Goal: Information Seeking & Learning: Learn about a topic

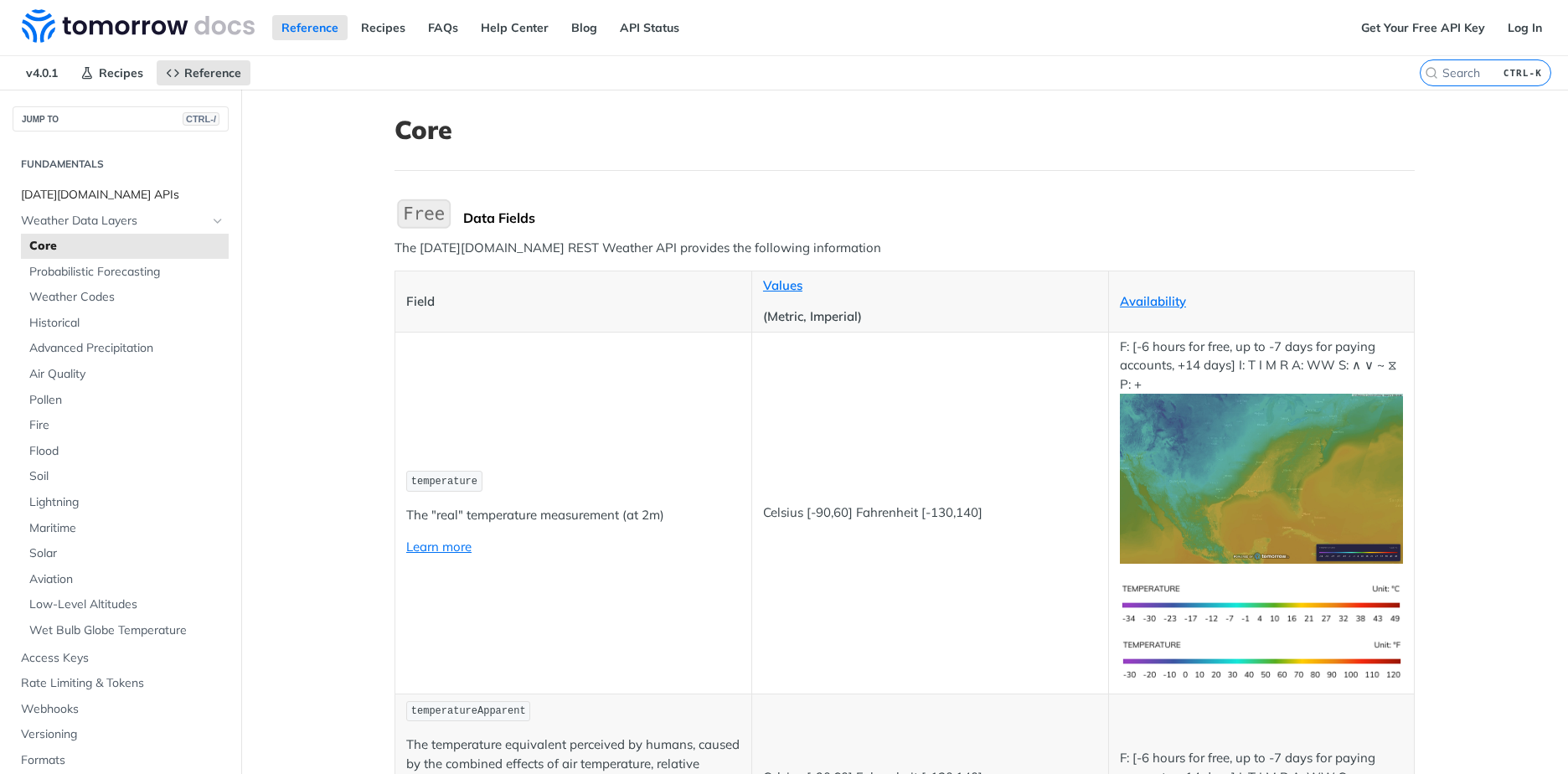
click at [59, 193] on span "[DATE][DOMAIN_NAME] APIs" at bounding box center [122, 194] width 203 height 17
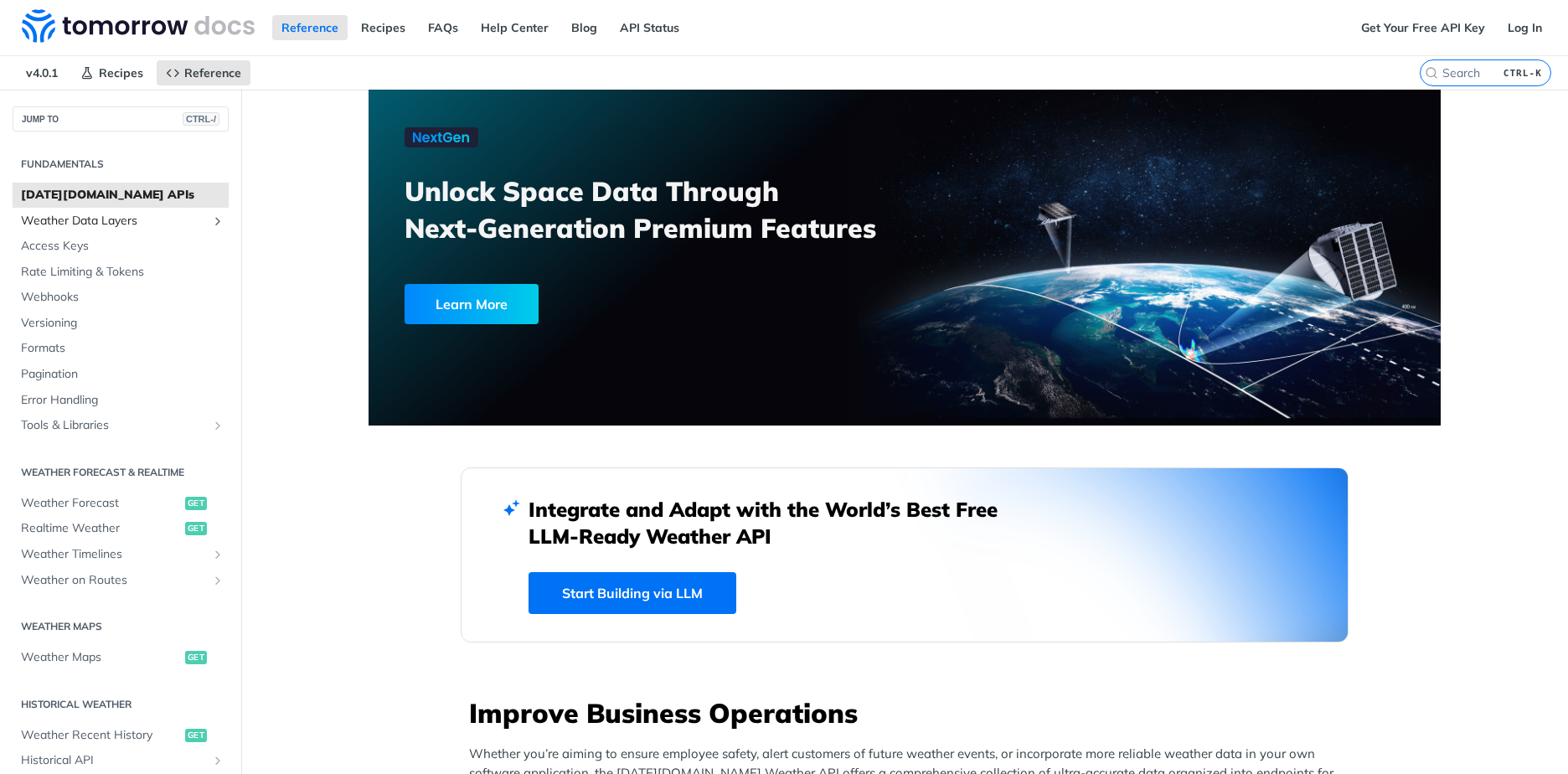
click at [113, 226] on span "Weather Data Layers" at bounding box center [113, 221] width 186 height 17
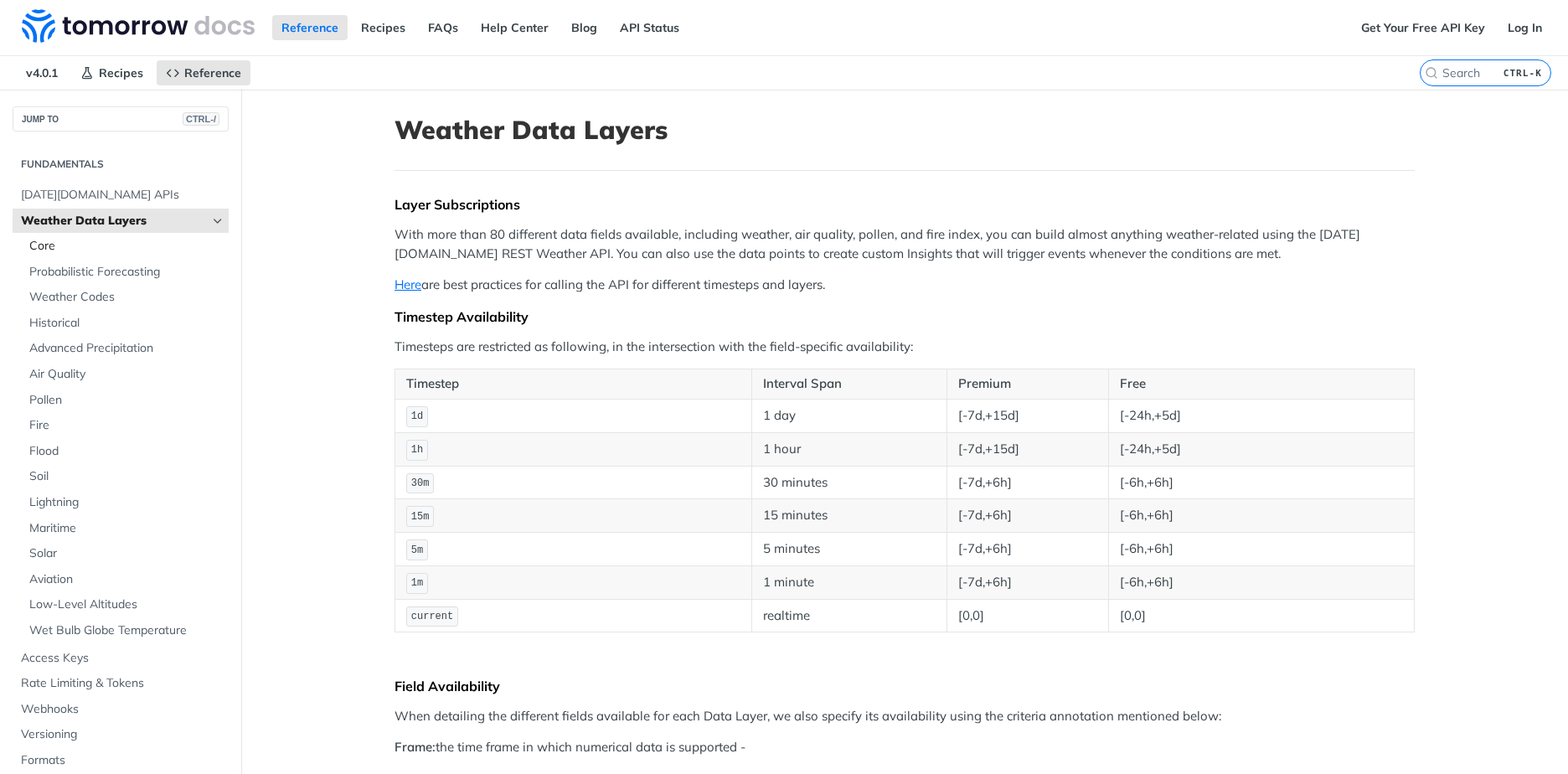
click at [60, 246] on span "Core" at bounding box center [127, 246] width 195 height 17
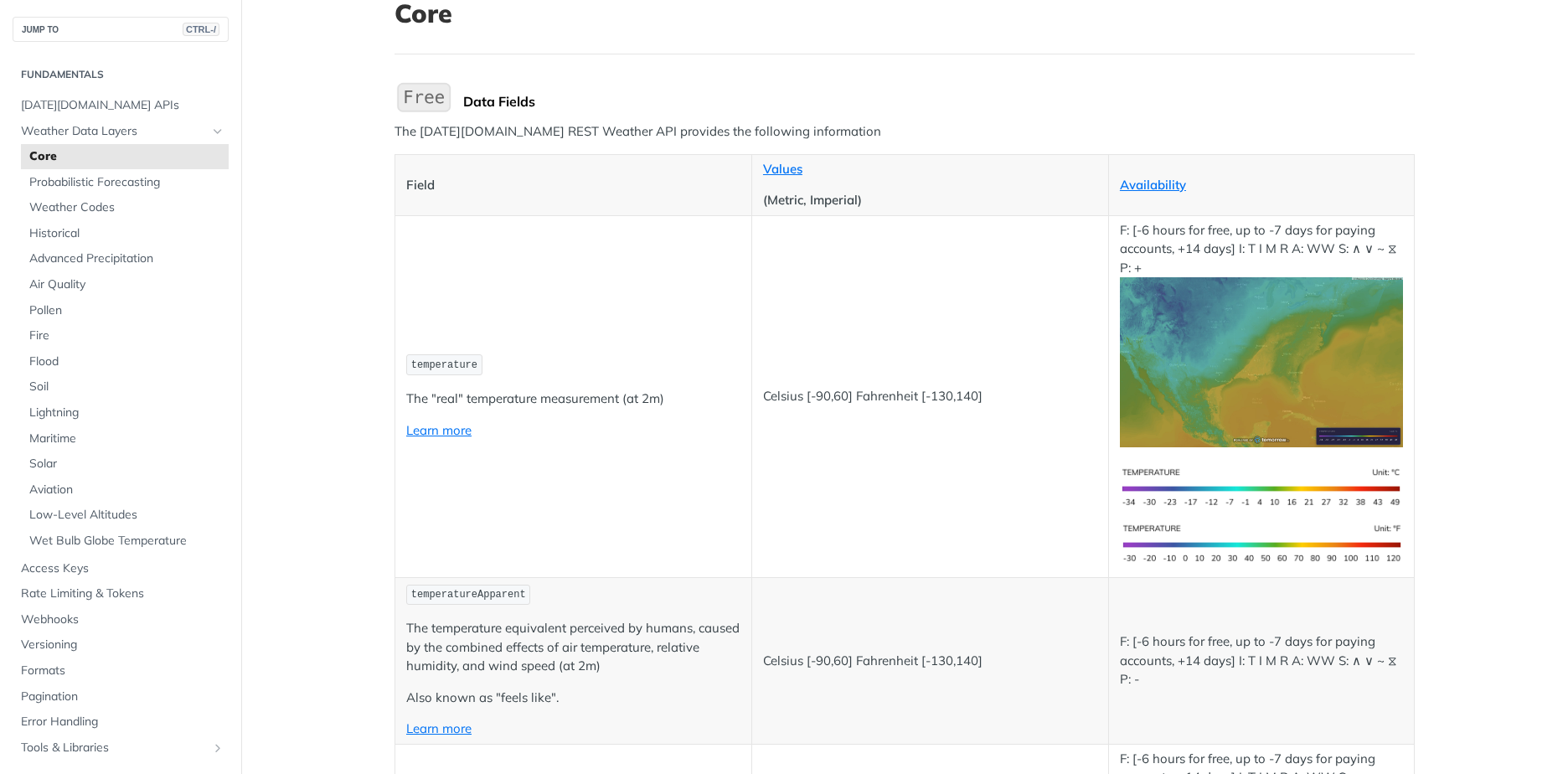
scroll to position [116, 0]
click at [70, 231] on span "Historical" at bounding box center [127, 234] width 195 height 17
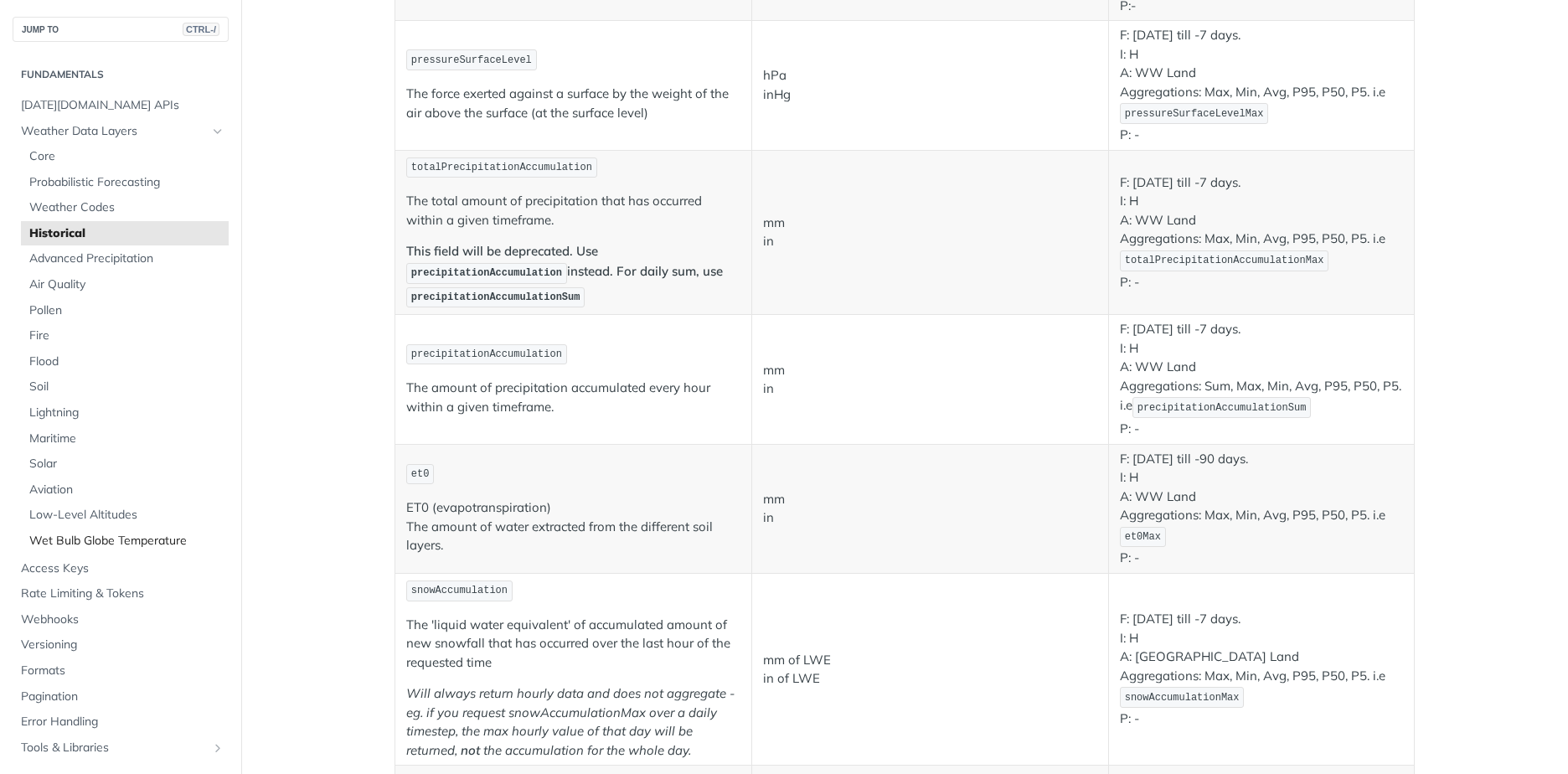
scroll to position [1272, 0]
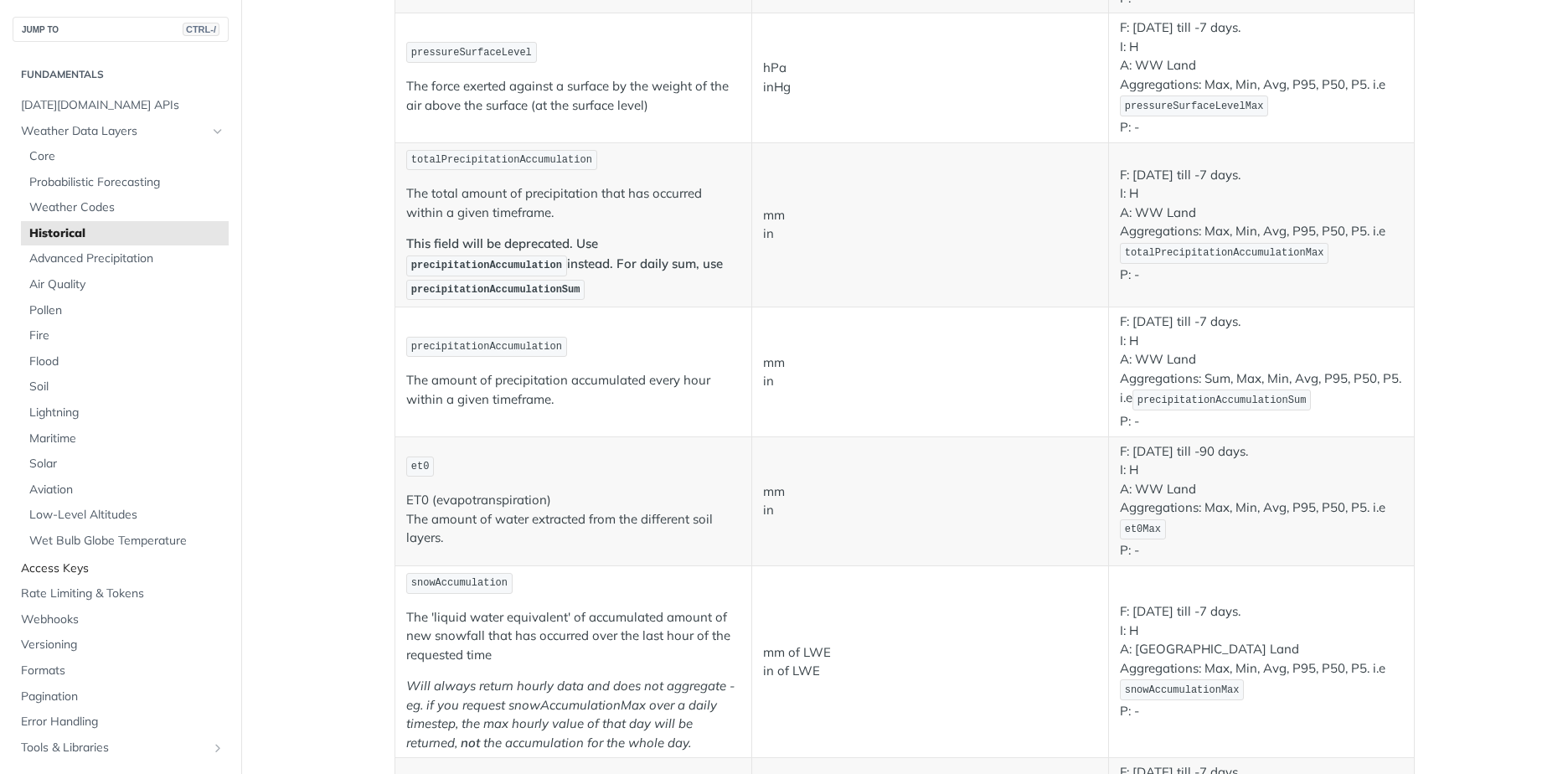
click at [79, 572] on span "Access Keys" at bounding box center [122, 568] width 203 height 17
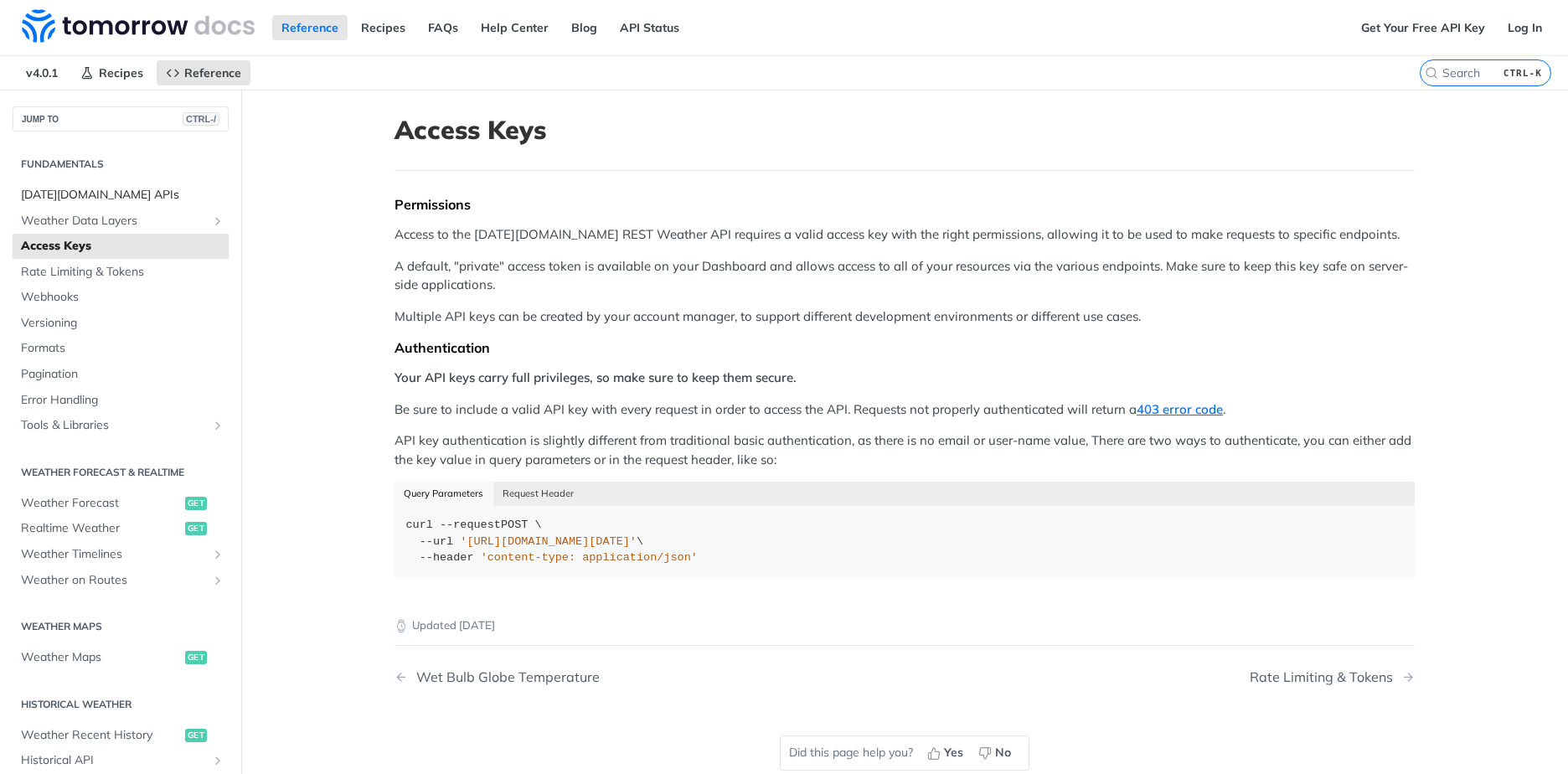
click at [95, 193] on span "[DATE][DOMAIN_NAME] APIs" at bounding box center [122, 194] width 203 height 17
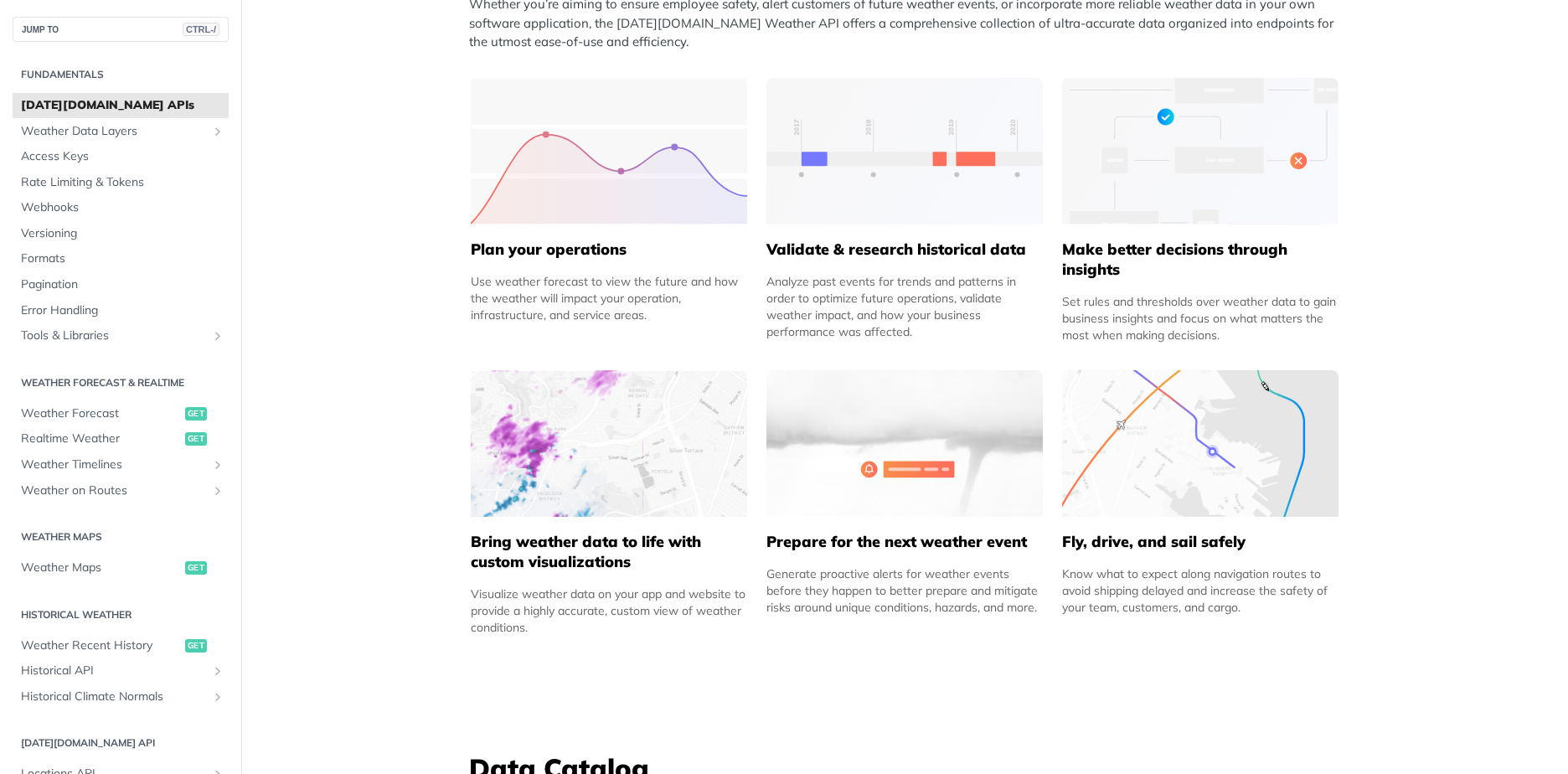
scroll to position [759, 0]
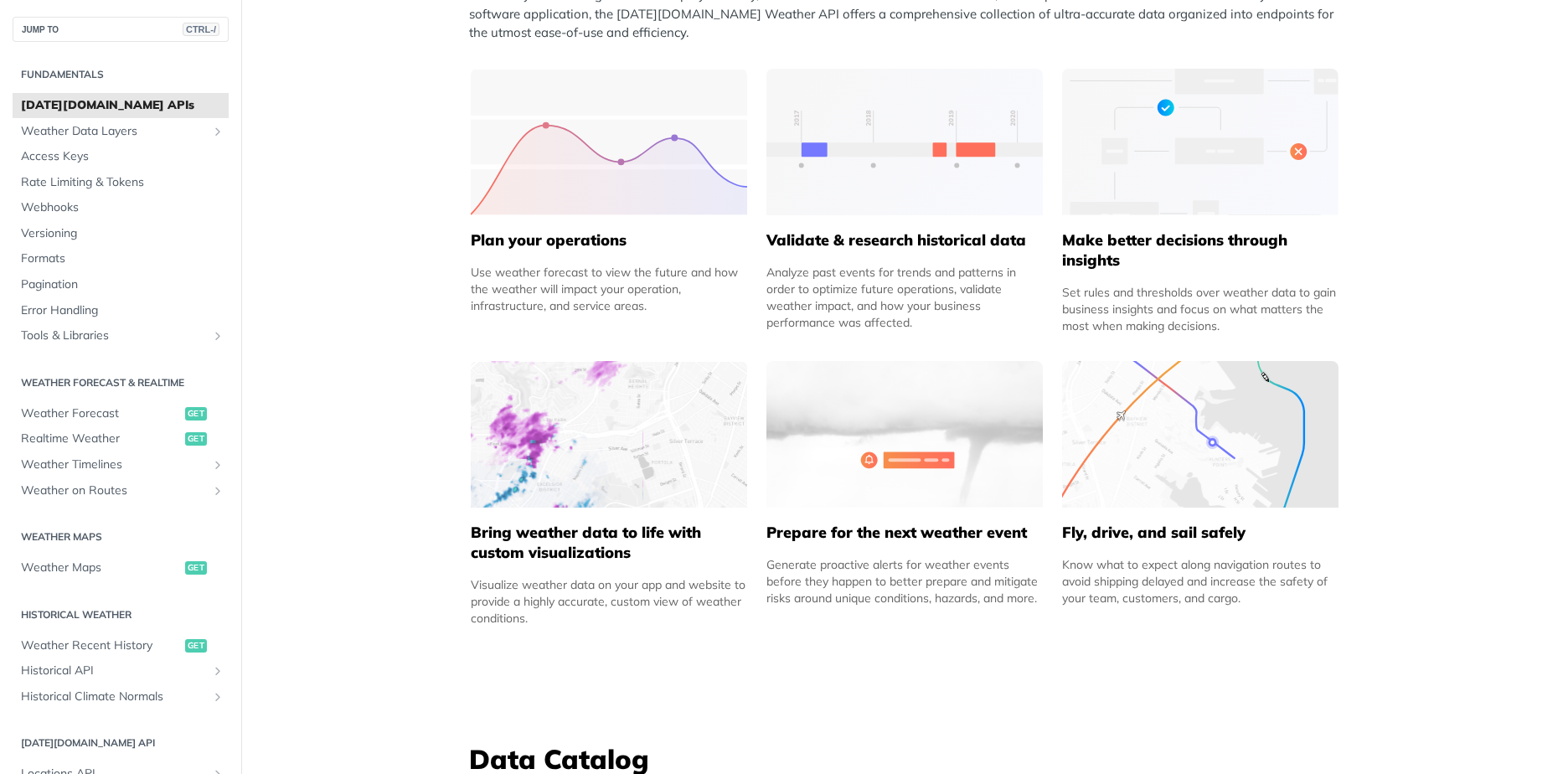
click at [862, 295] on div "Analyze past events for trends and patterns in order to optimize future operati…" at bounding box center [904, 297] width 276 height 67
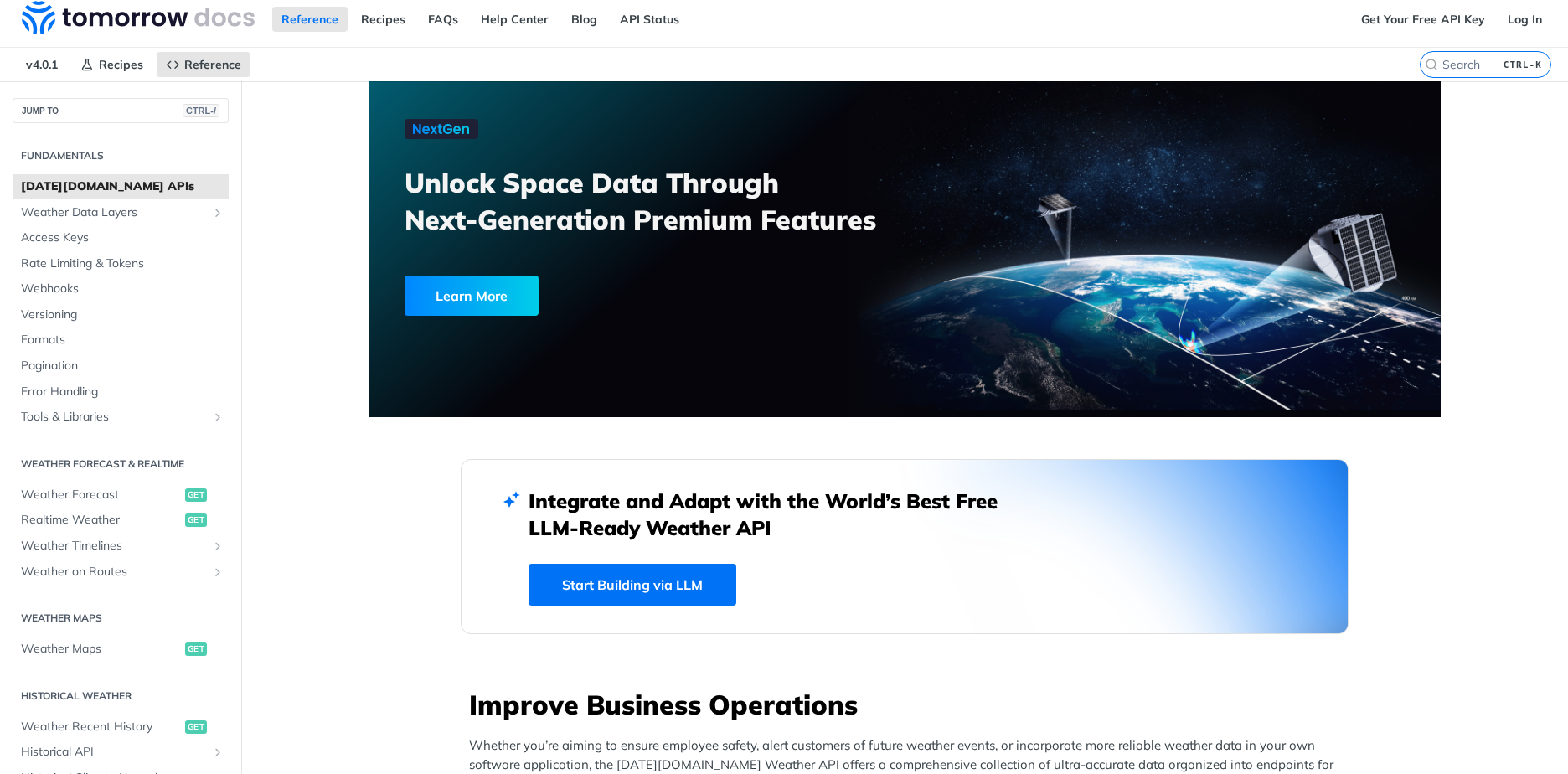
scroll to position [0, 0]
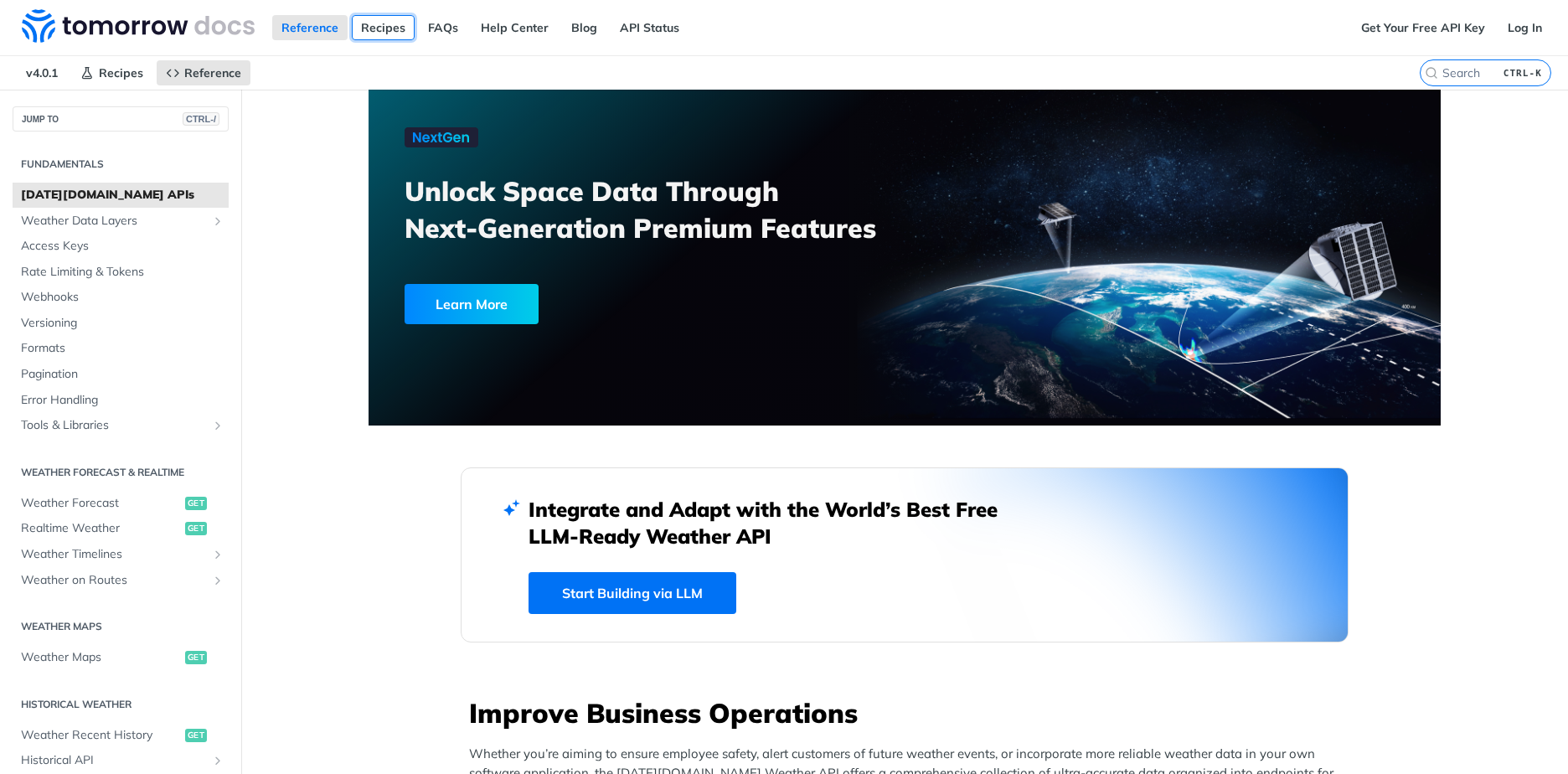
click at [364, 24] on link "Recipes" at bounding box center [383, 28] width 62 height 25
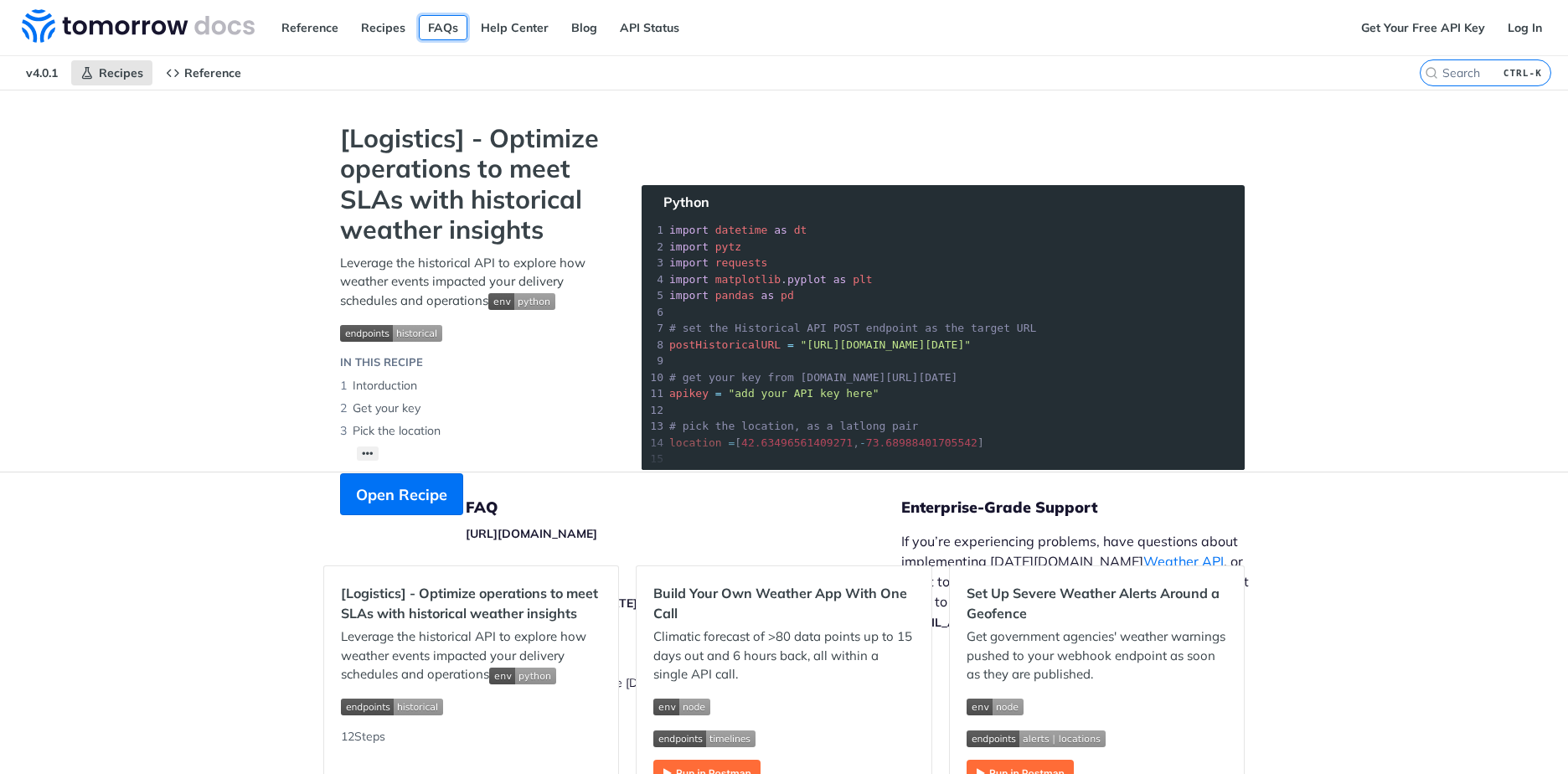
click at [440, 29] on link "FAQs" at bounding box center [443, 28] width 48 height 25
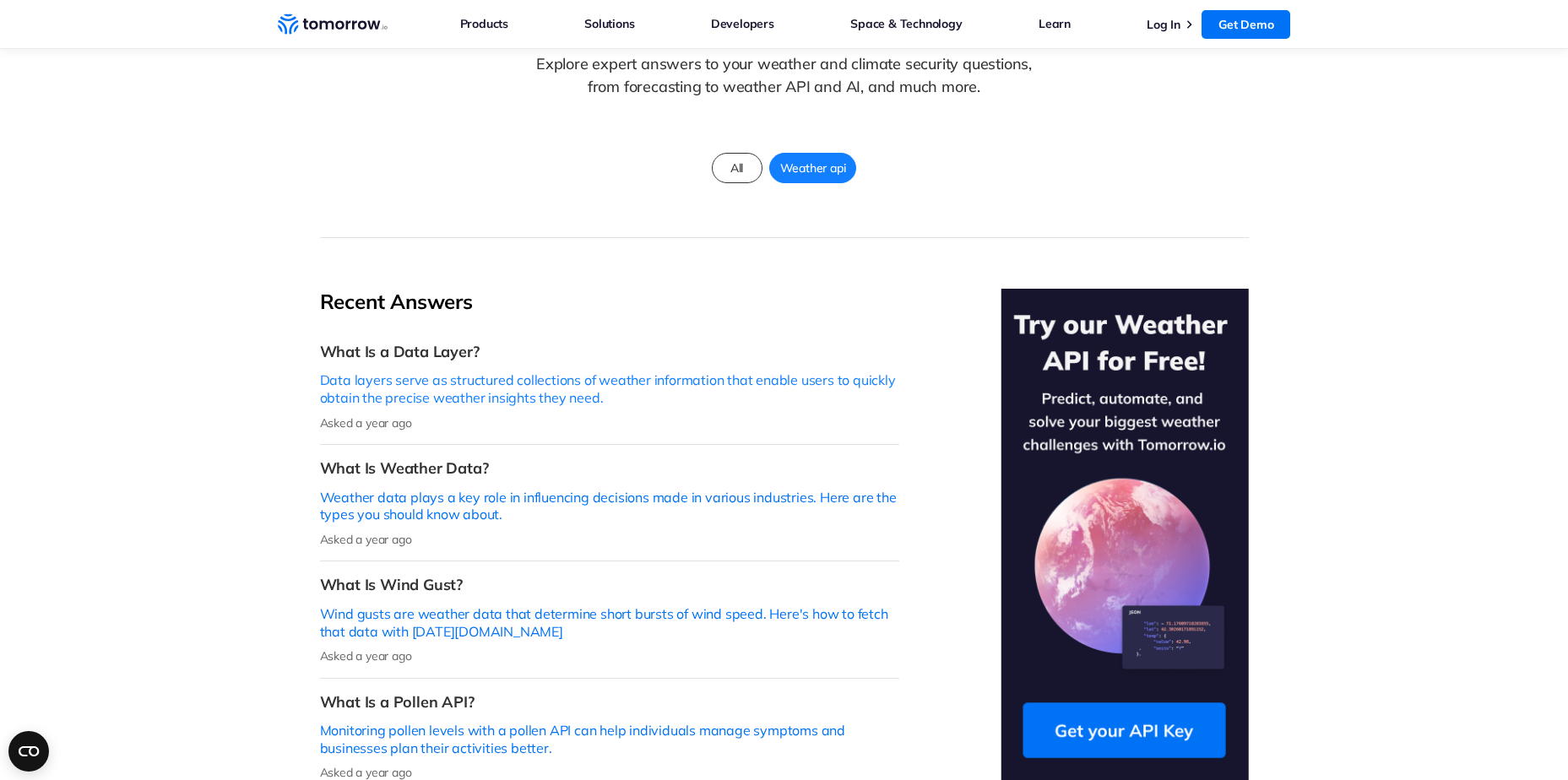
scroll to position [251, 0]
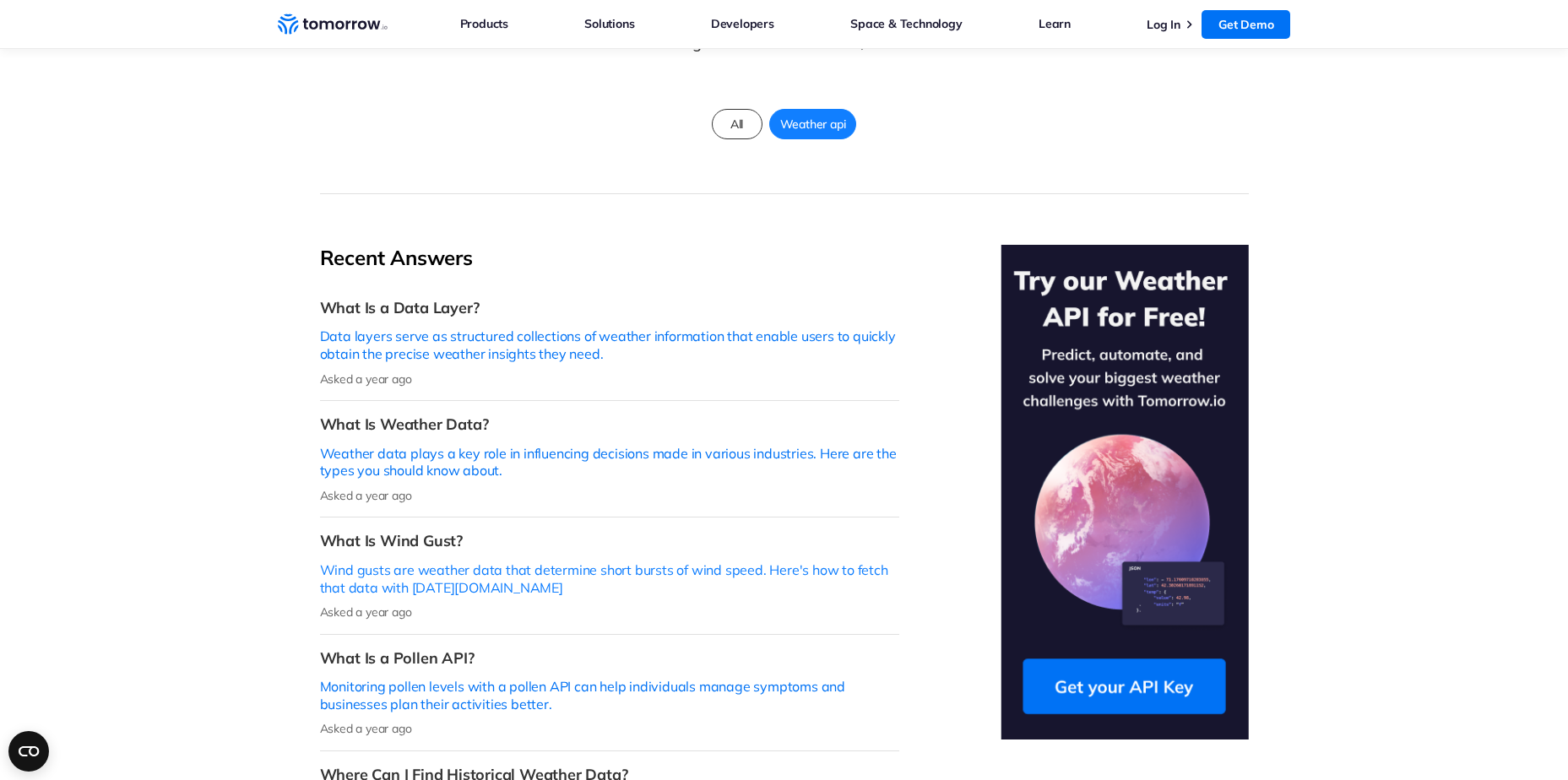
click at [617, 562] on p "Wind gusts are weather data that determine short bursts of wind speed. Here's h…" at bounding box center [610, 579] width 579 height 35
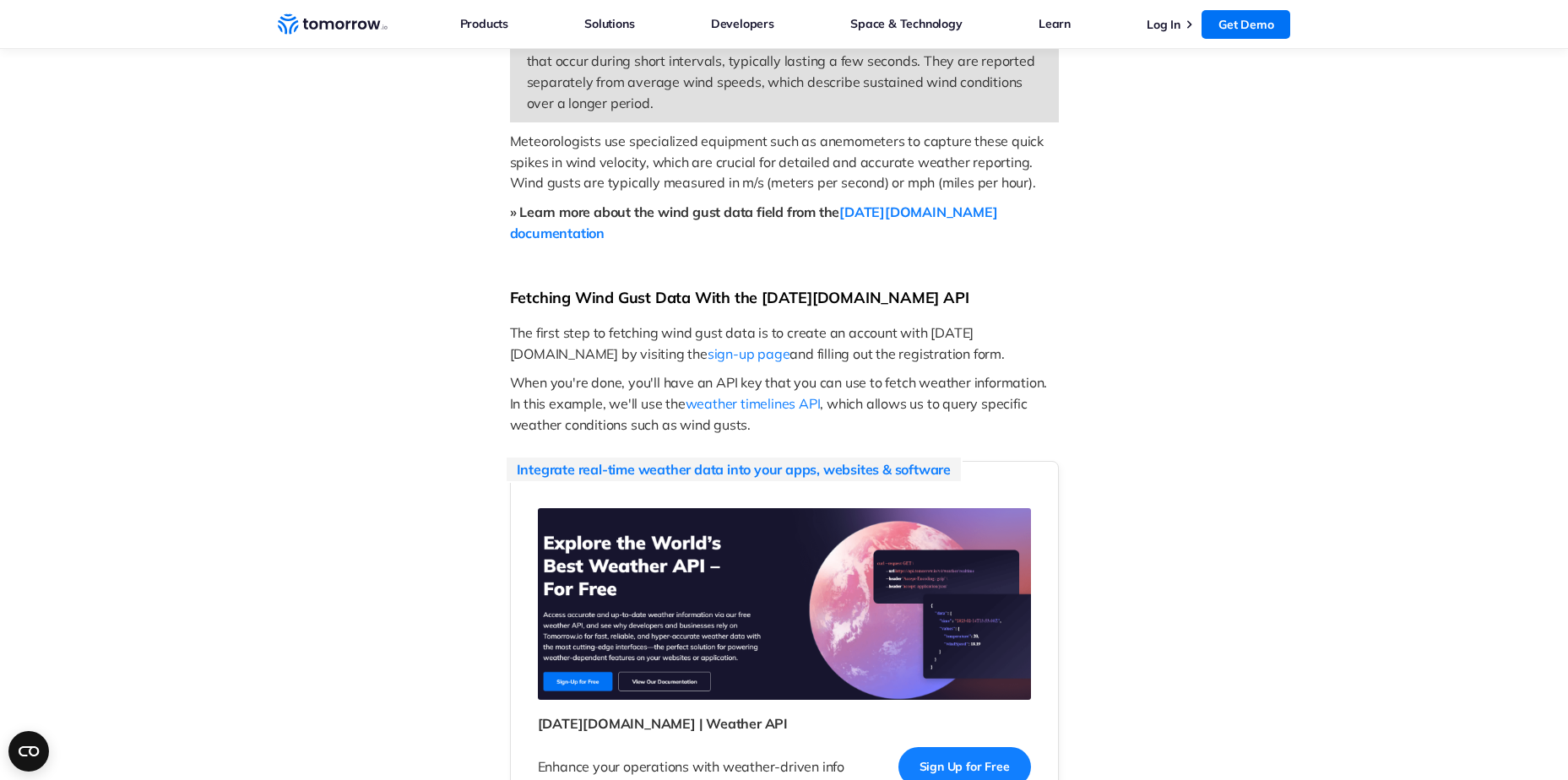
scroll to position [971, 0]
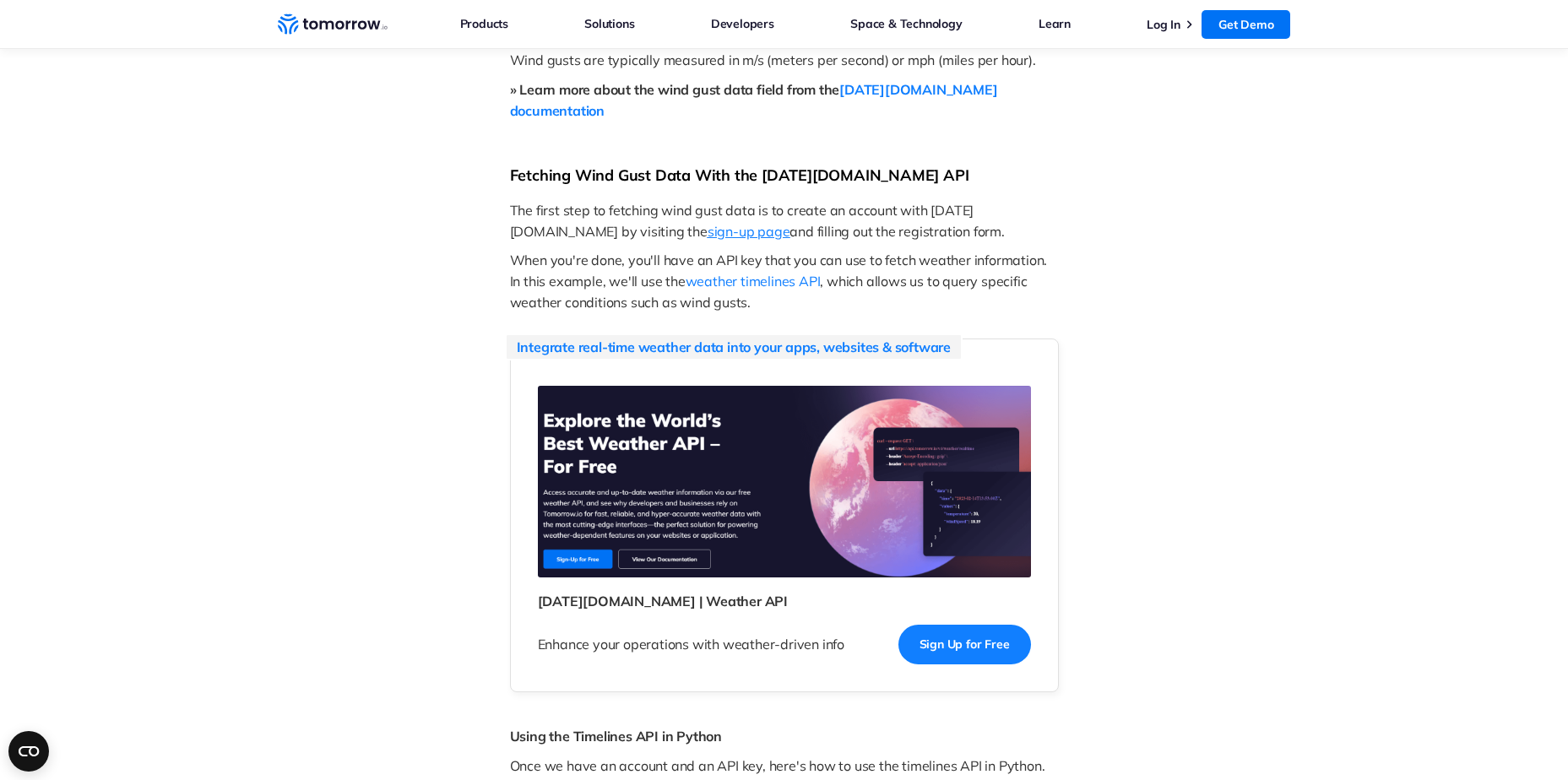
click at [708, 223] on span "sign-up page" at bounding box center [749, 231] width 83 height 17
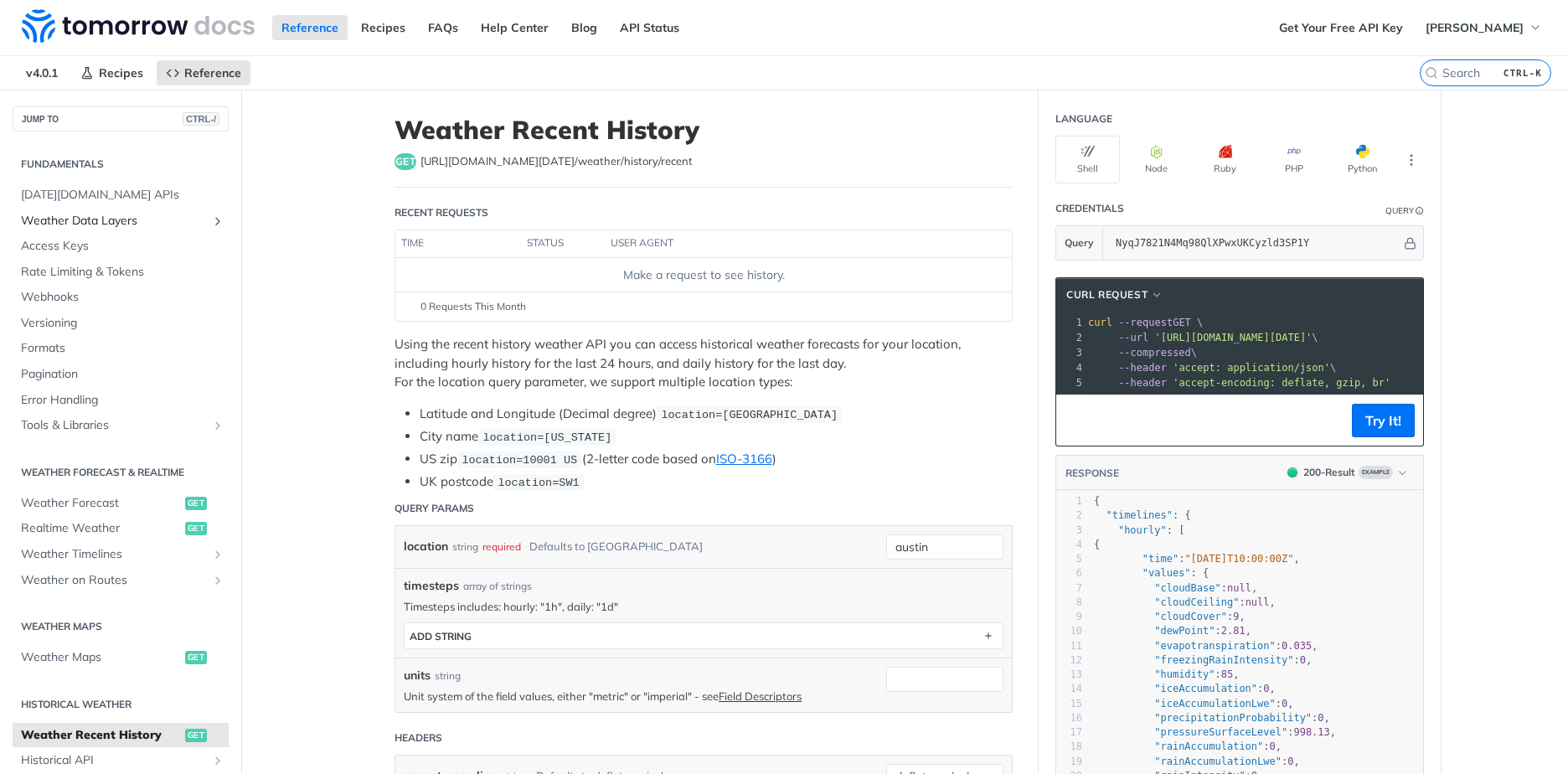
click at [78, 223] on span "Weather Data Layers" at bounding box center [113, 221] width 186 height 17
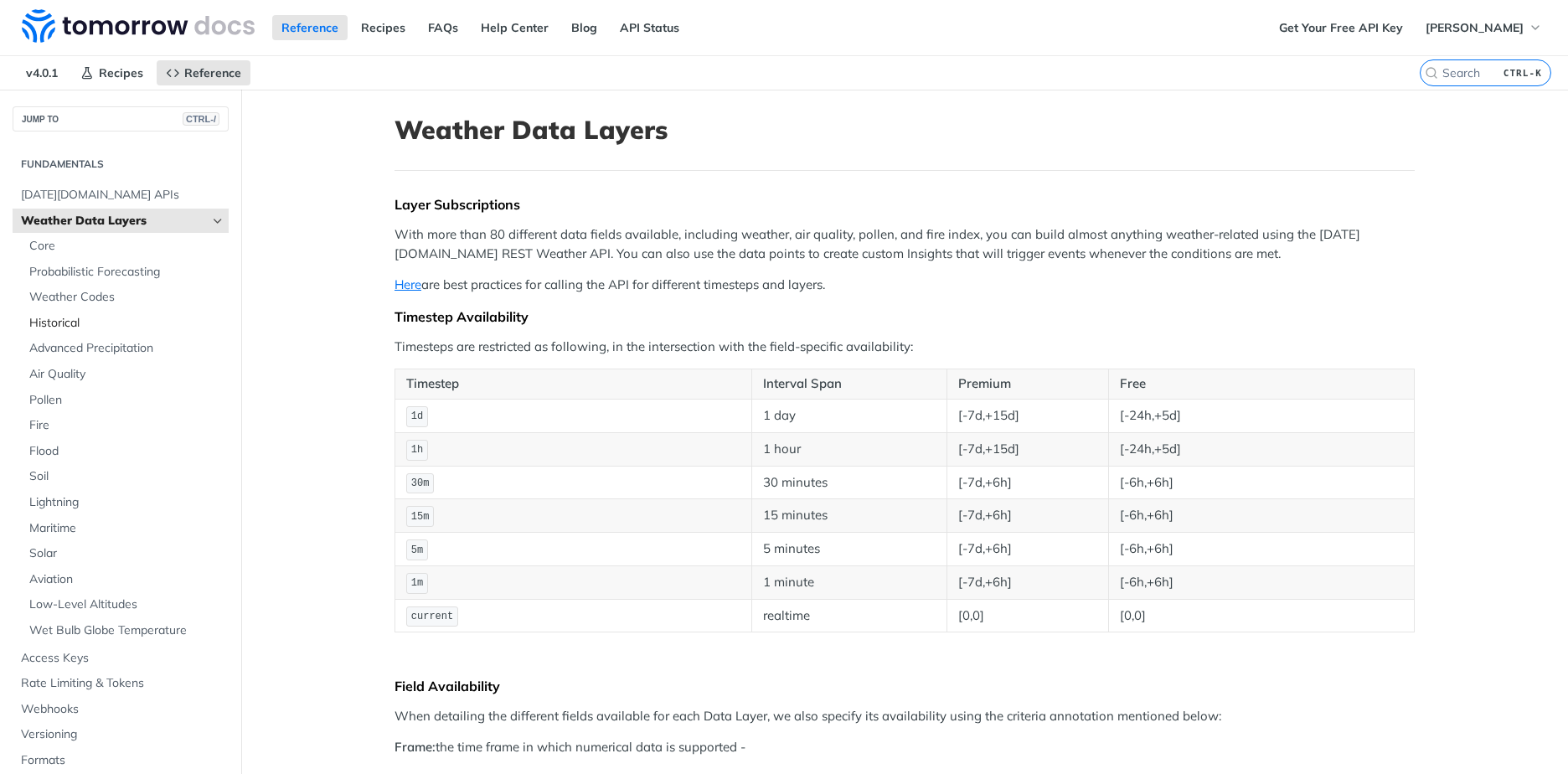
click at [38, 320] on span "Historical" at bounding box center [127, 323] width 195 height 17
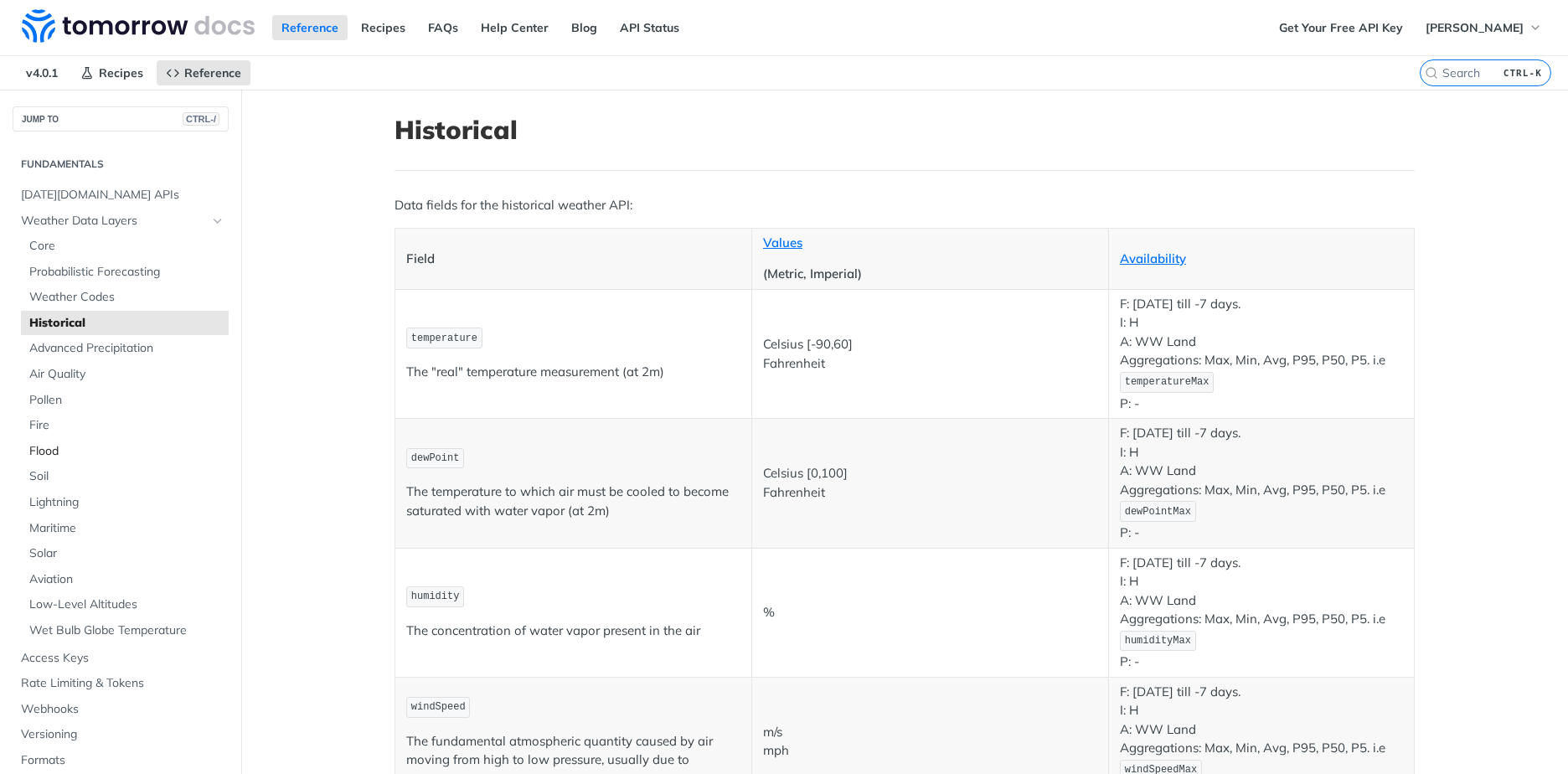
click at [46, 449] on span "Flood" at bounding box center [127, 451] width 195 height 17
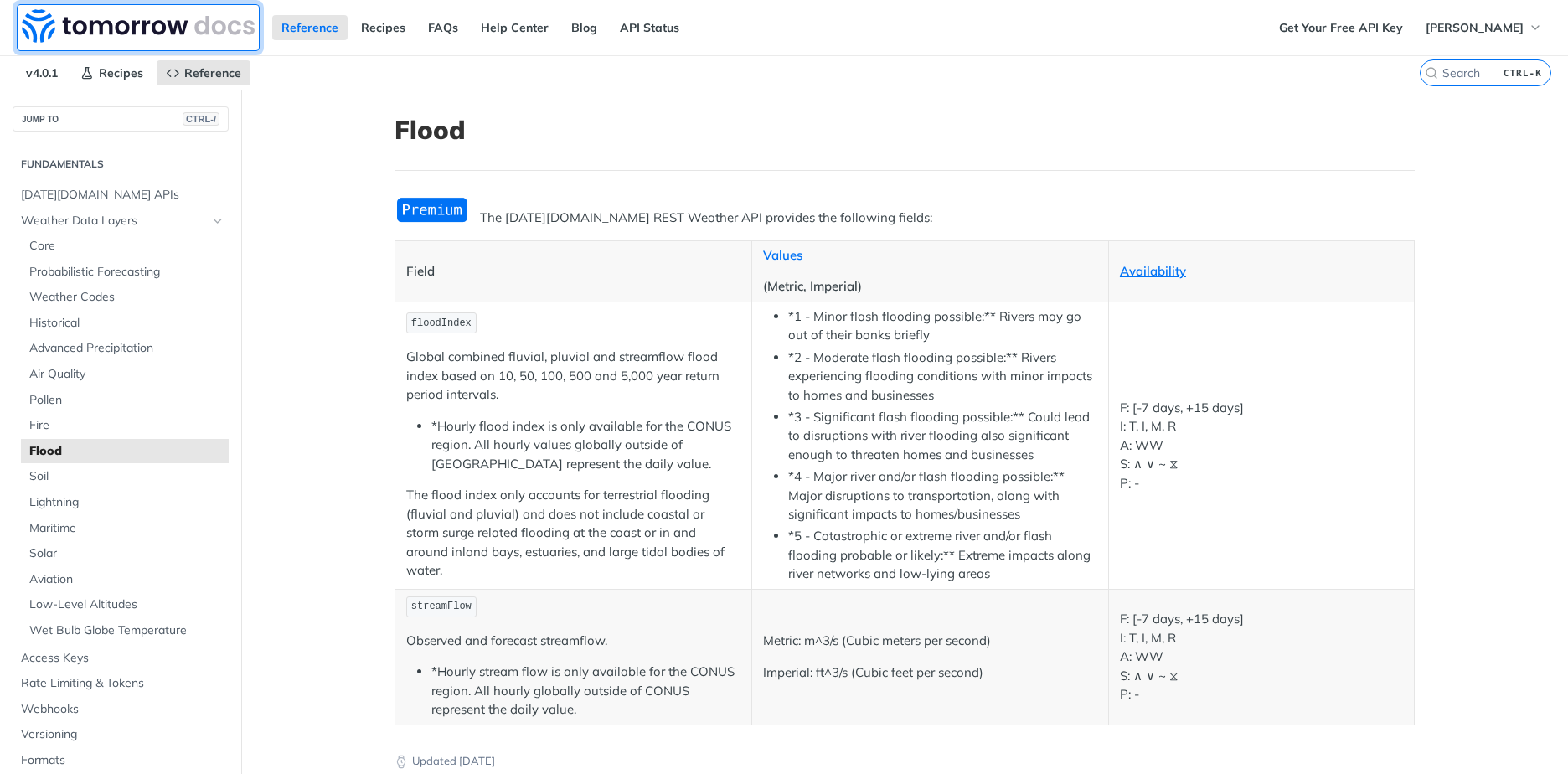
click at [178, 30] on img at bounding box center [137, 26] width 233 height 34
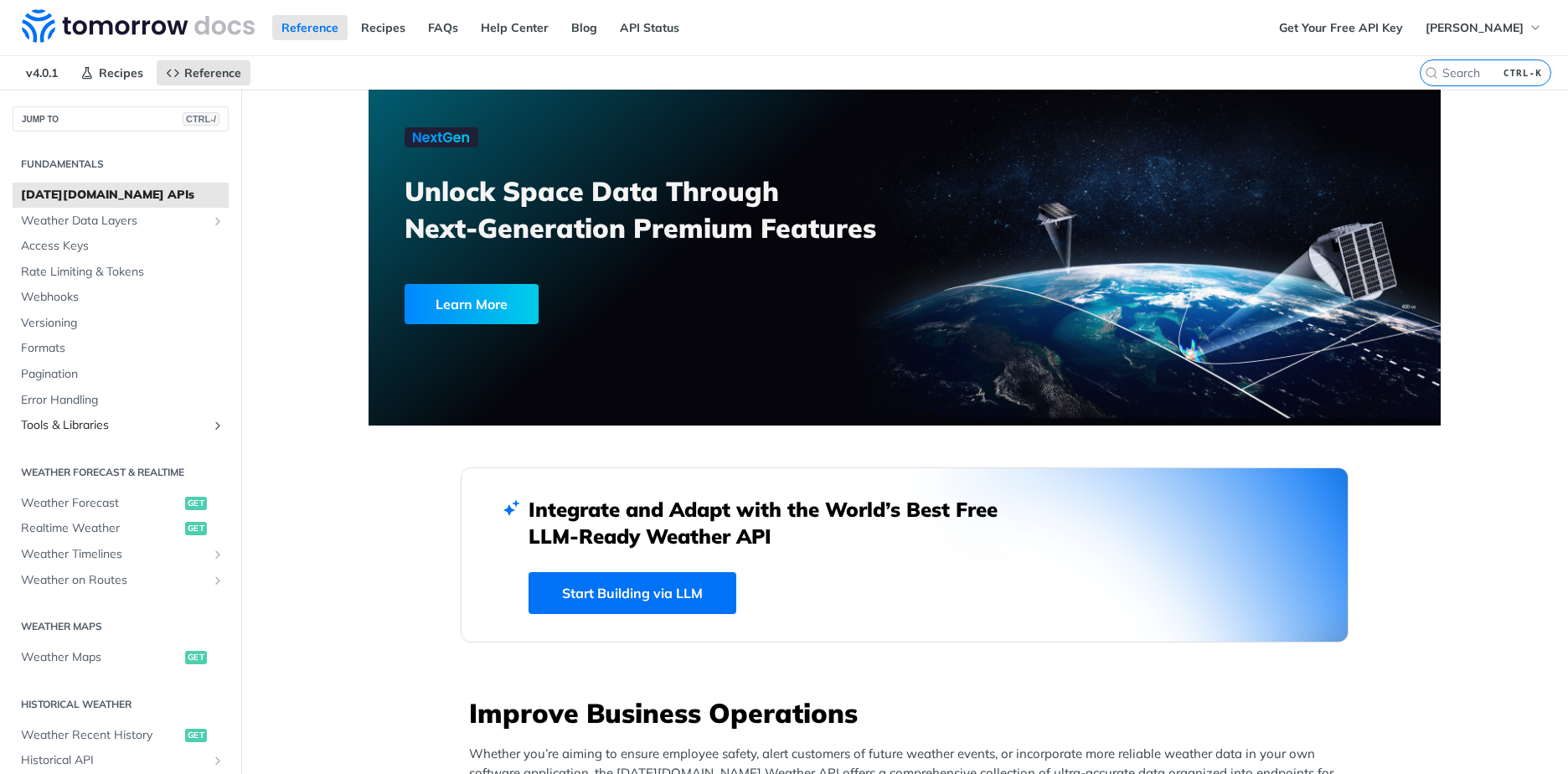
click at [103, 431] on span "Tools & Libraries" at bounding box center [113, 425] width 186 height 17
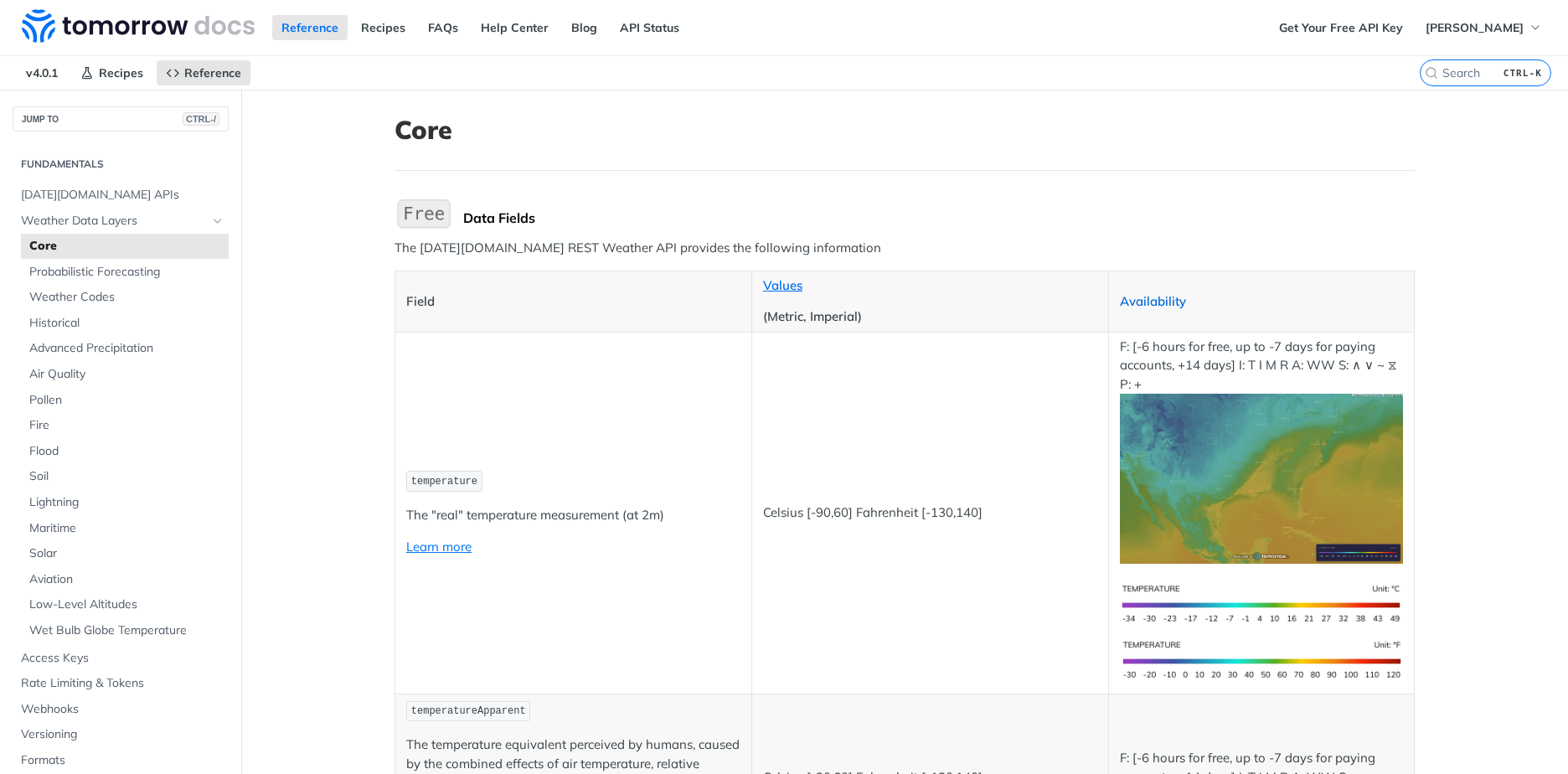
click at [1174, 302] on link "Availability" at bounding box center [1153, 301] width 66 height 16
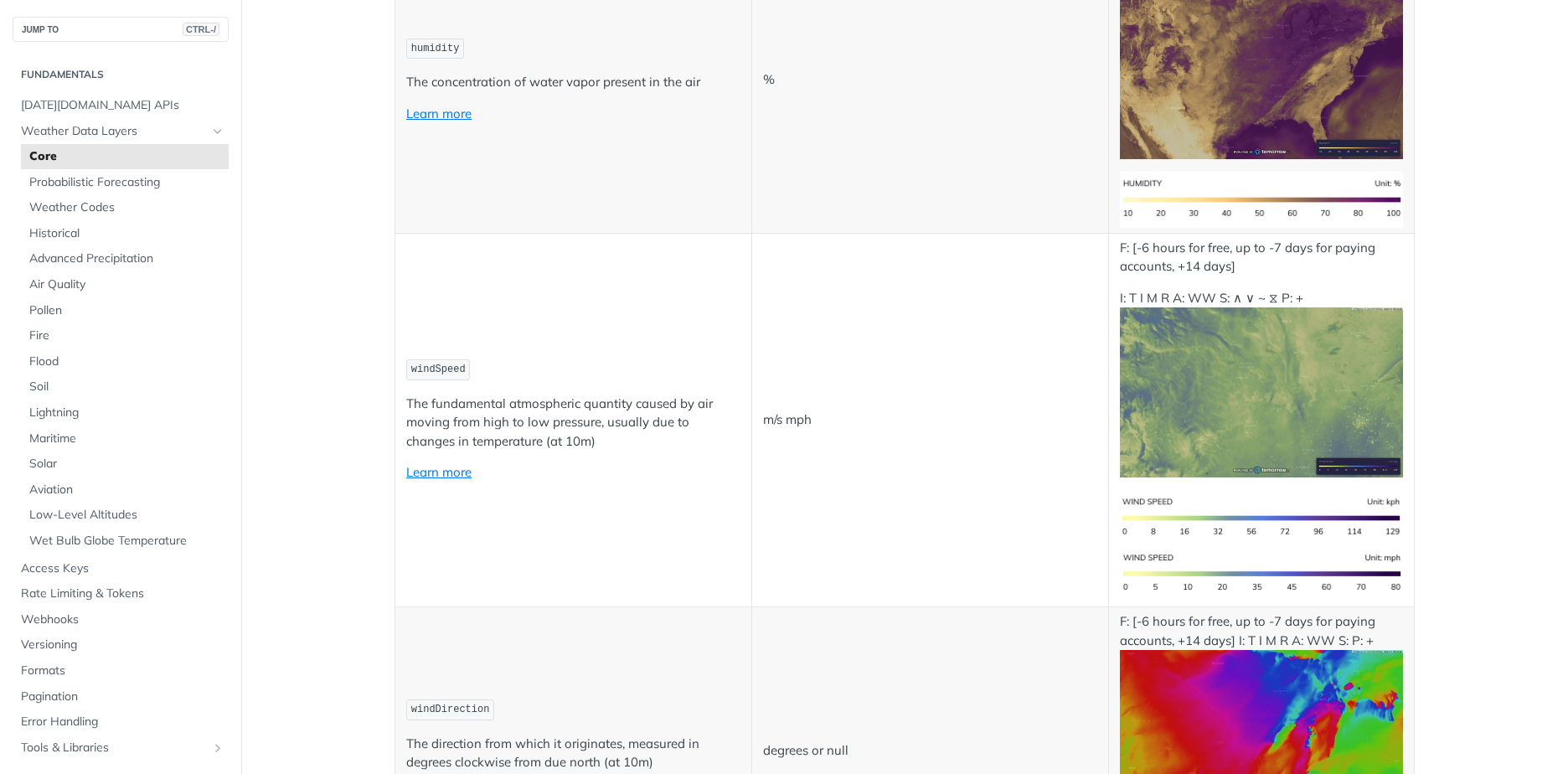
scroll to position [1306, 0]
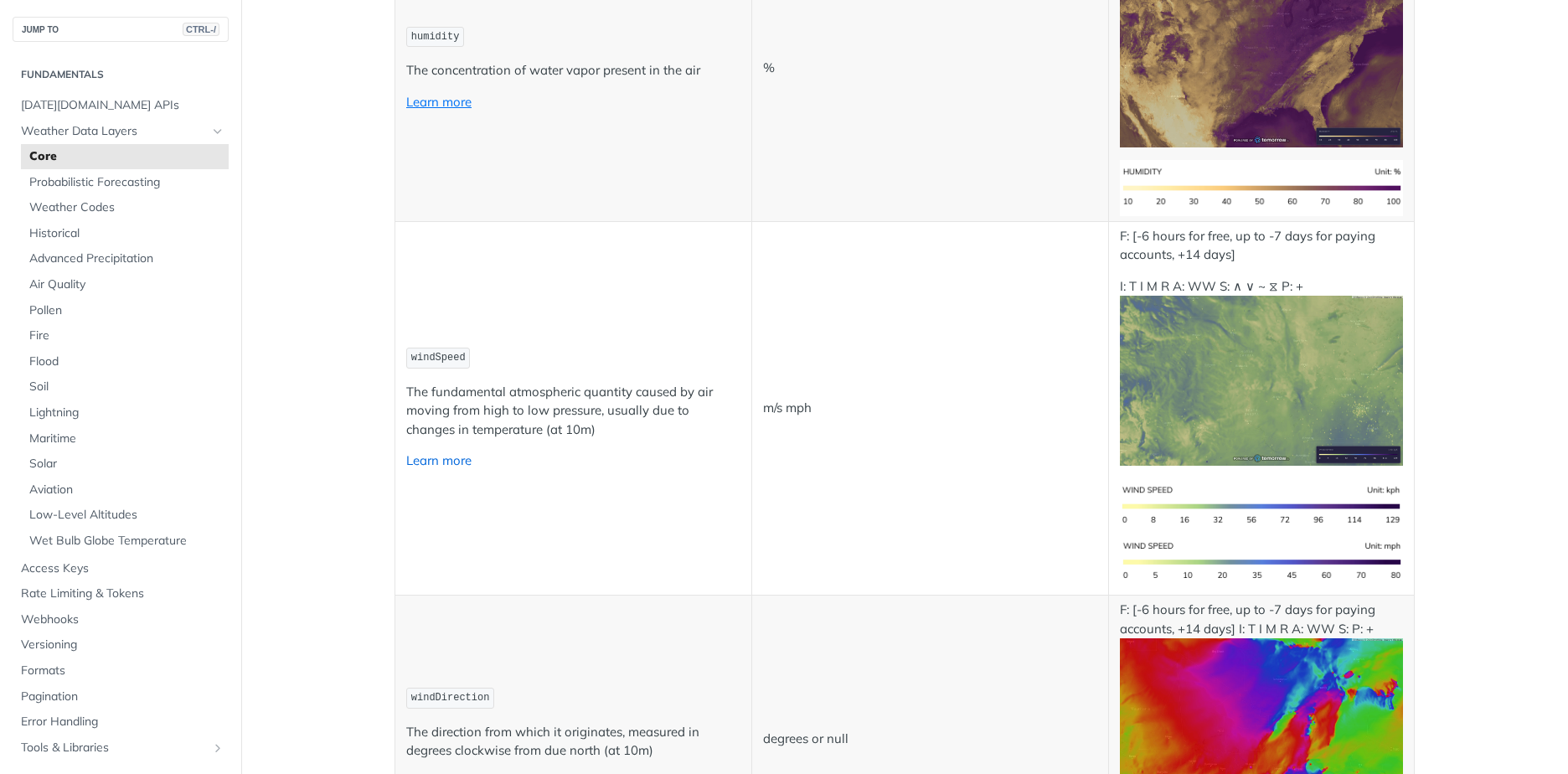
click at [422, 467] on link "Learn more" at bounding box center [439, 460] width 65 height 16
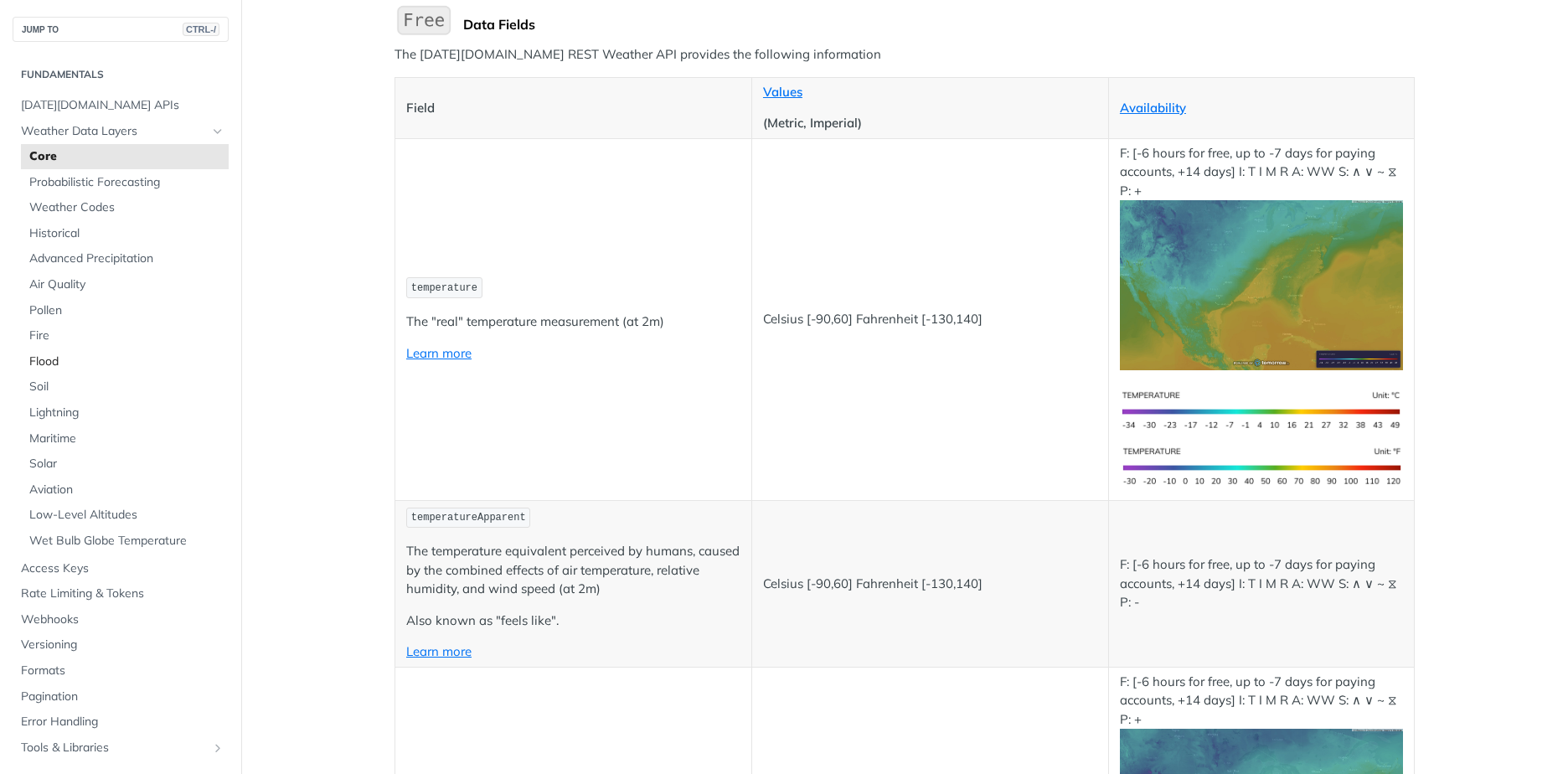
click at [45, 365] on span "Flood" at bounding box center [127, 361] width 195 height 17
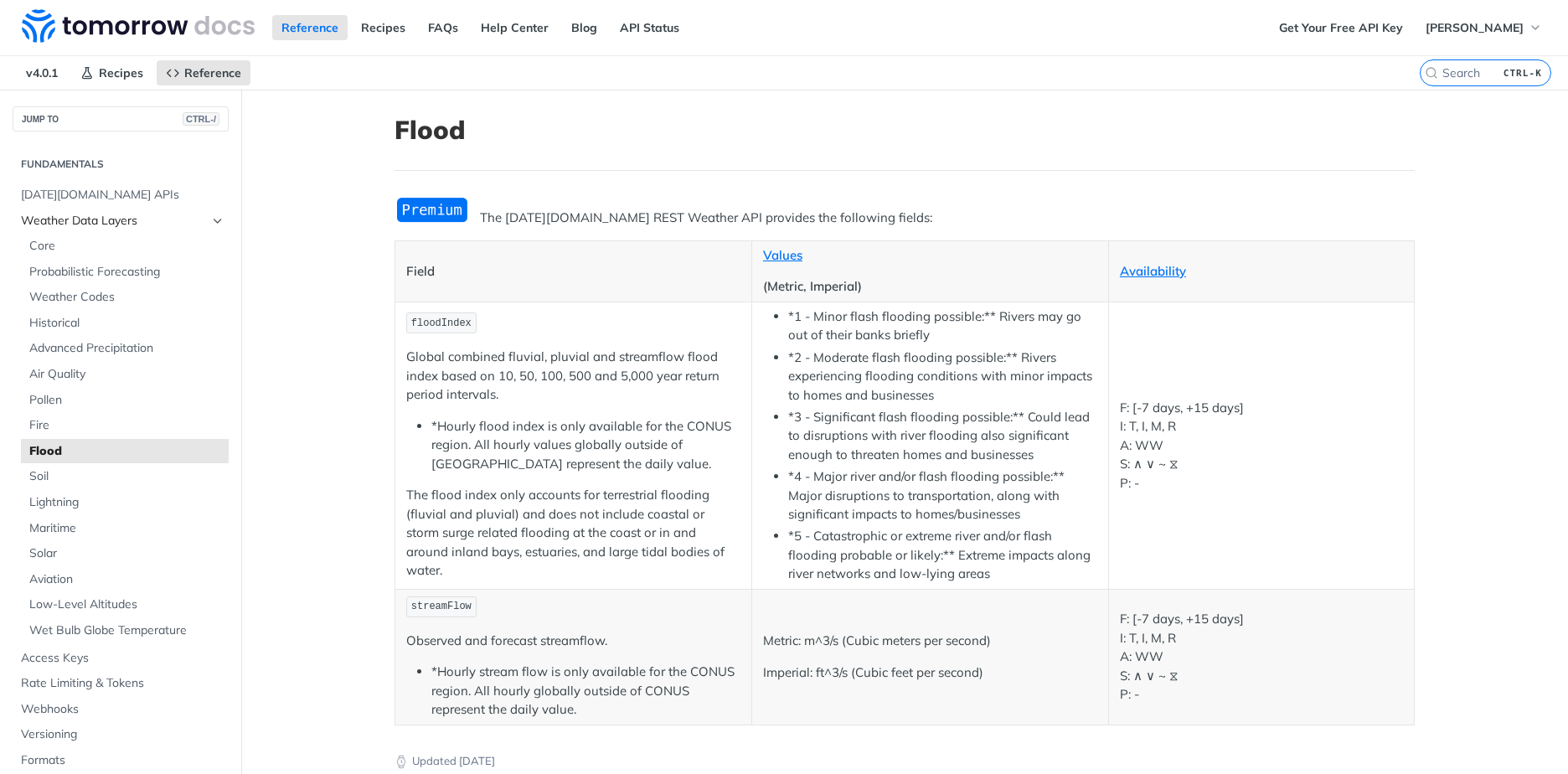
click at [89, 219] on span "Weather Data Layers" at bounding box center [113, 221] width 186 height 17
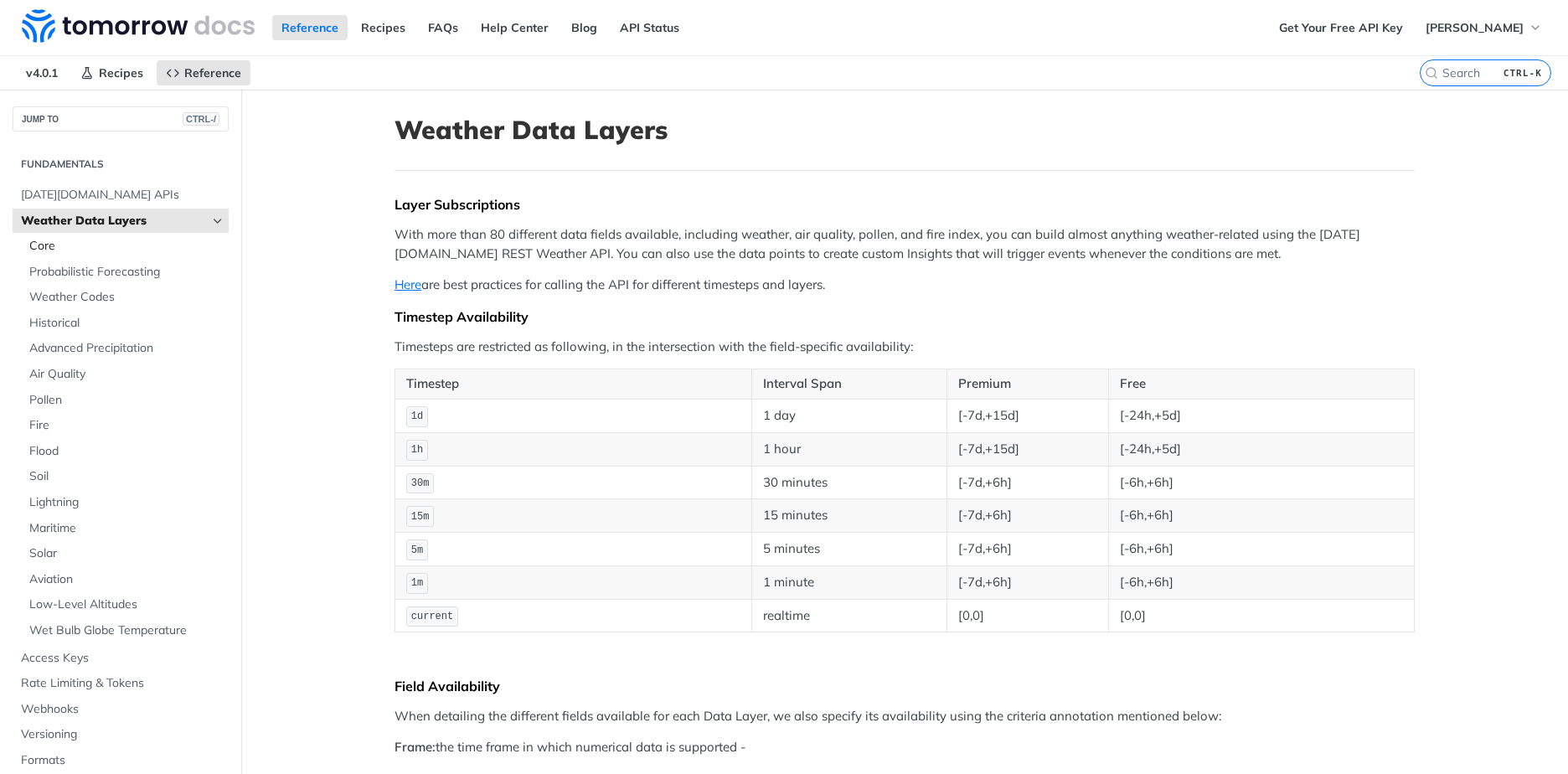
click at [43, 241] on span "Core" at bounding box center [127, 246] width 195 height 17
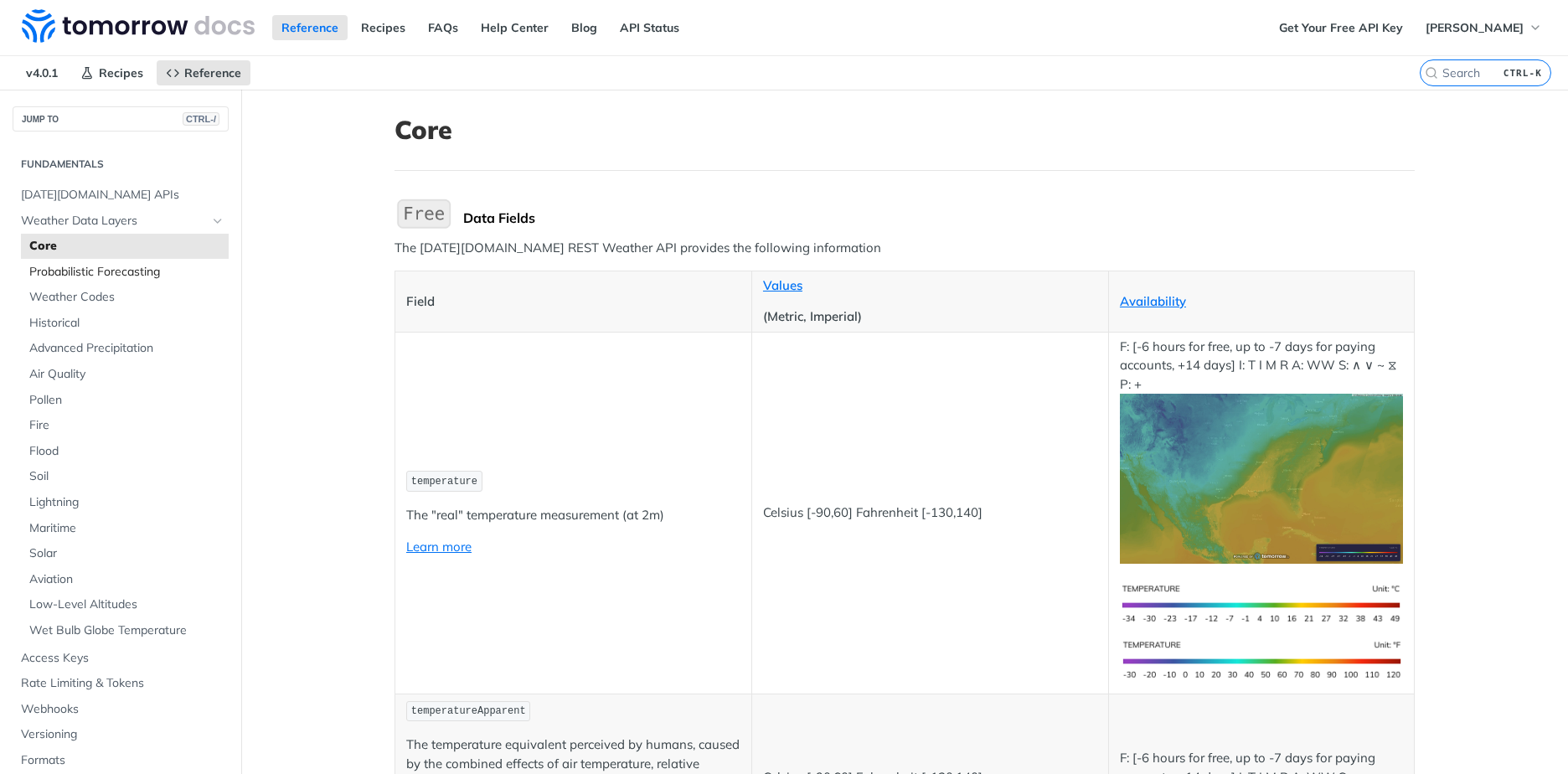
click at [62, 270] on span "Probabilistic Forecasting" at bounding box center [127, 272] width 195 height 17
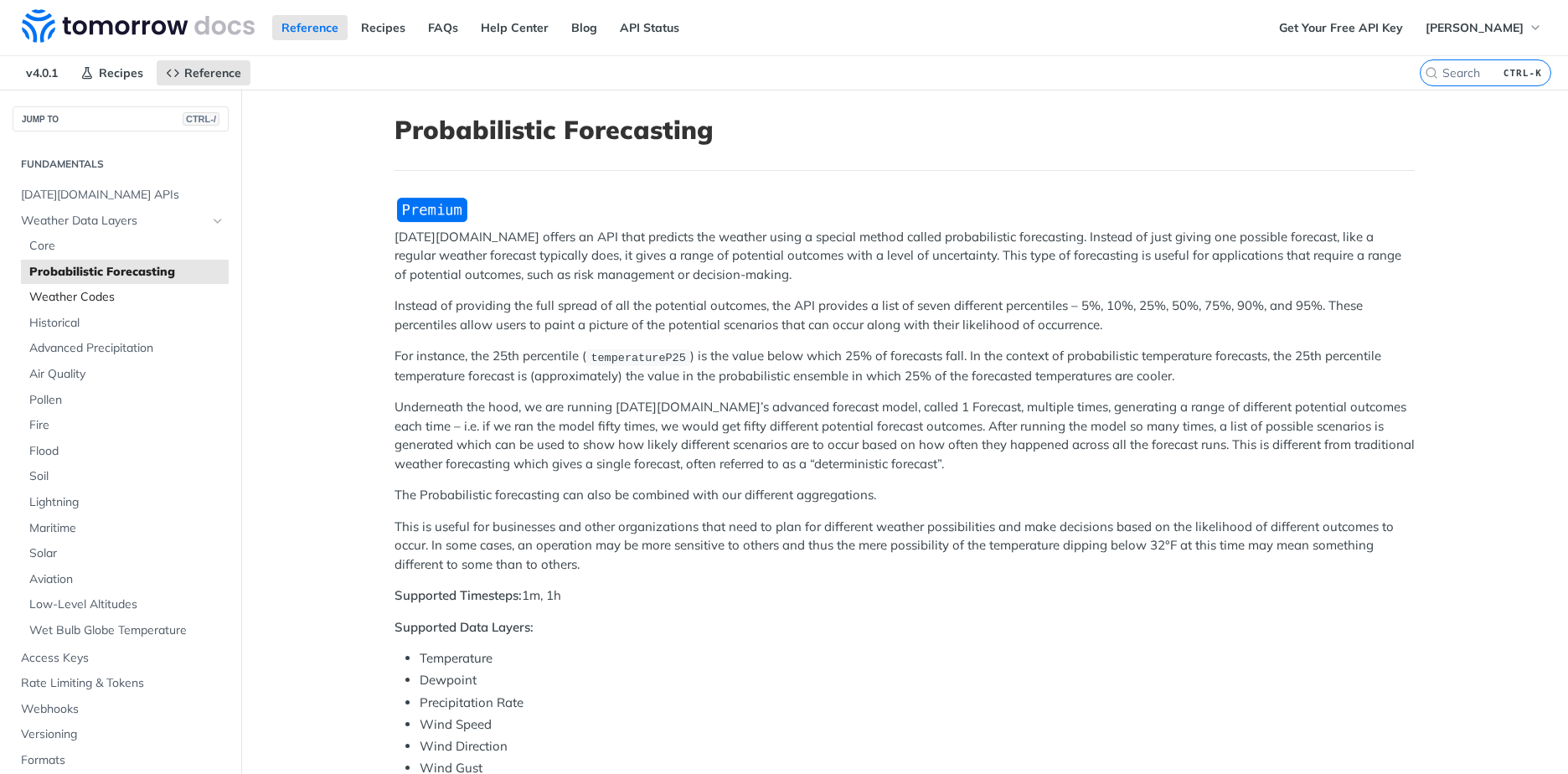
click at [58, 302] on span "Weather Codes" at bounding box center [127, 297] width 195 height 17
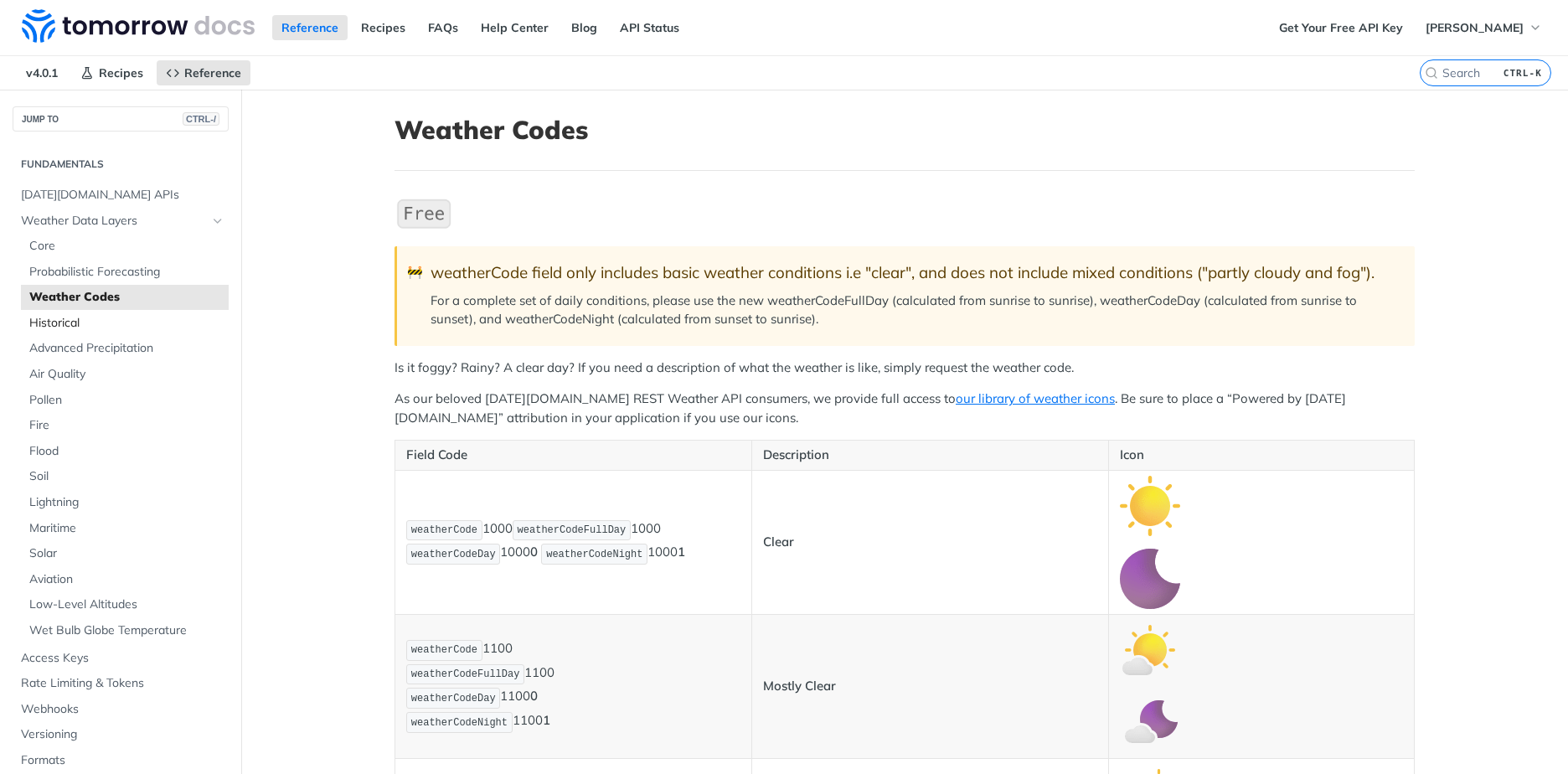
click at [60, 324] on span "Historical" at bounding box center [127, 323] width 195 height 17
